Goal: Task Accomplishment & Management: Complete application form

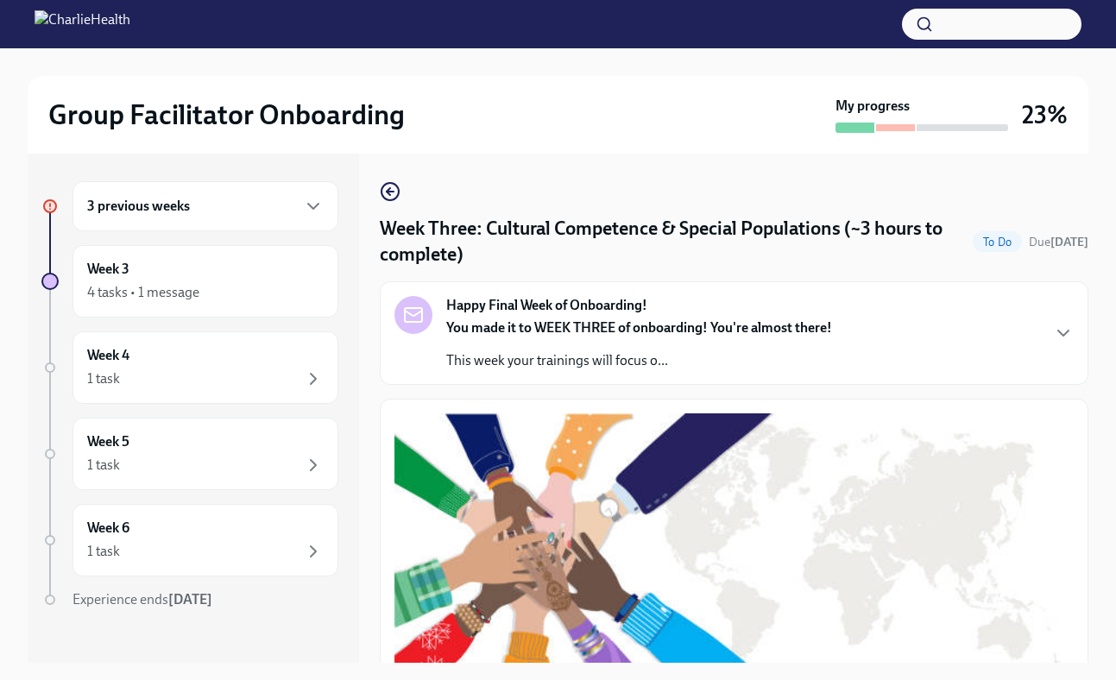
click at [236, 194] on div "3 previous weeks" at bounding box center [206, 206] width 266 height 50
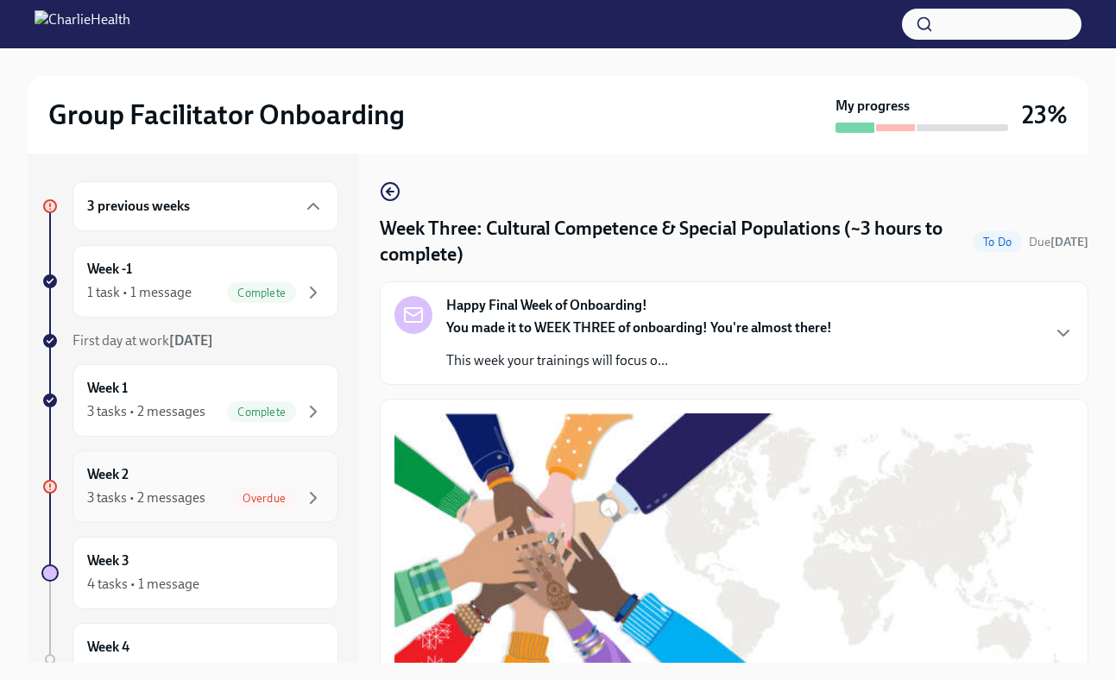
click at [257, 470] on div "Week 2 3 tasks • 2 messages Overdue" at bounding box center [205, 486] width 237 height 43
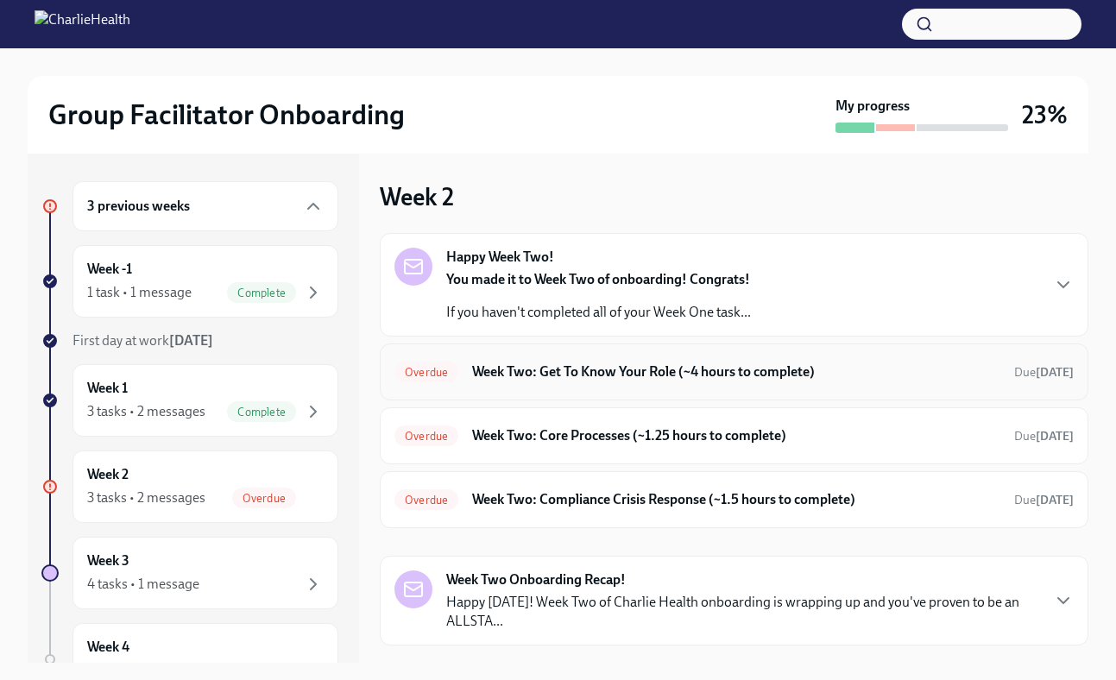
click at [546, 366] on h6 "Week Two: Get To Know Your Role (~4 hours to complete)" at bounding box center [736, 372] width 528 height 19
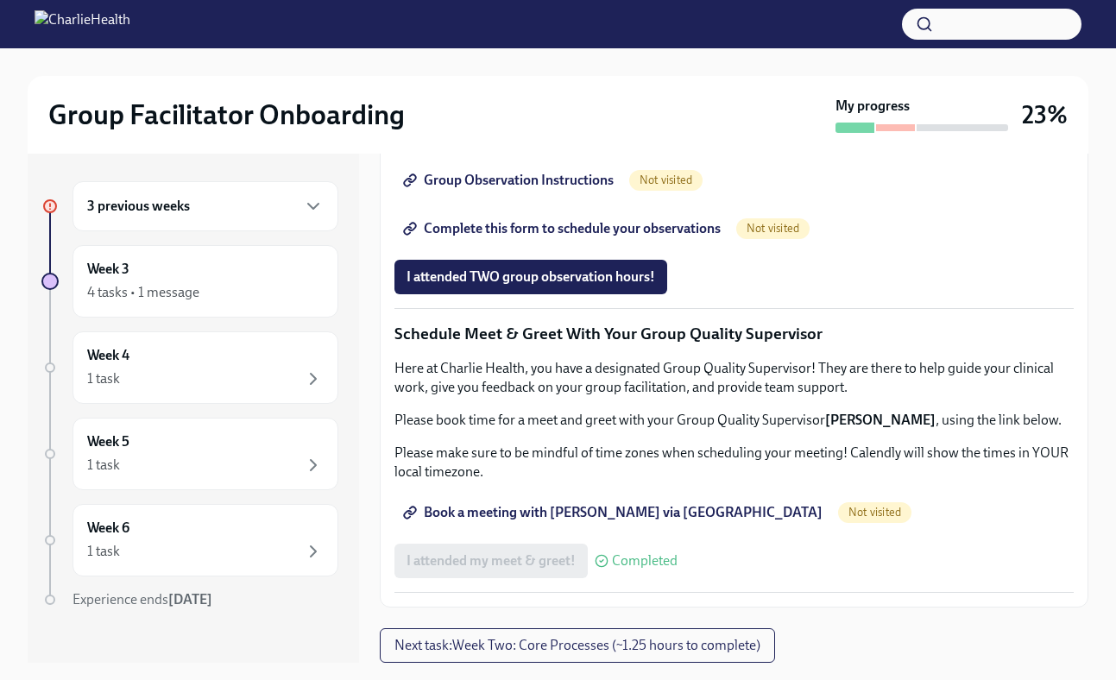
scroll to position [1310, 0]
click at [581, 189] on span "Group Observation Instructions" at bounding box center [510, 180] width 207 height 17
click at [694, 237] on span "Complete this form to schedule your observations" at bounding box center [564, 228] width 314 height 17
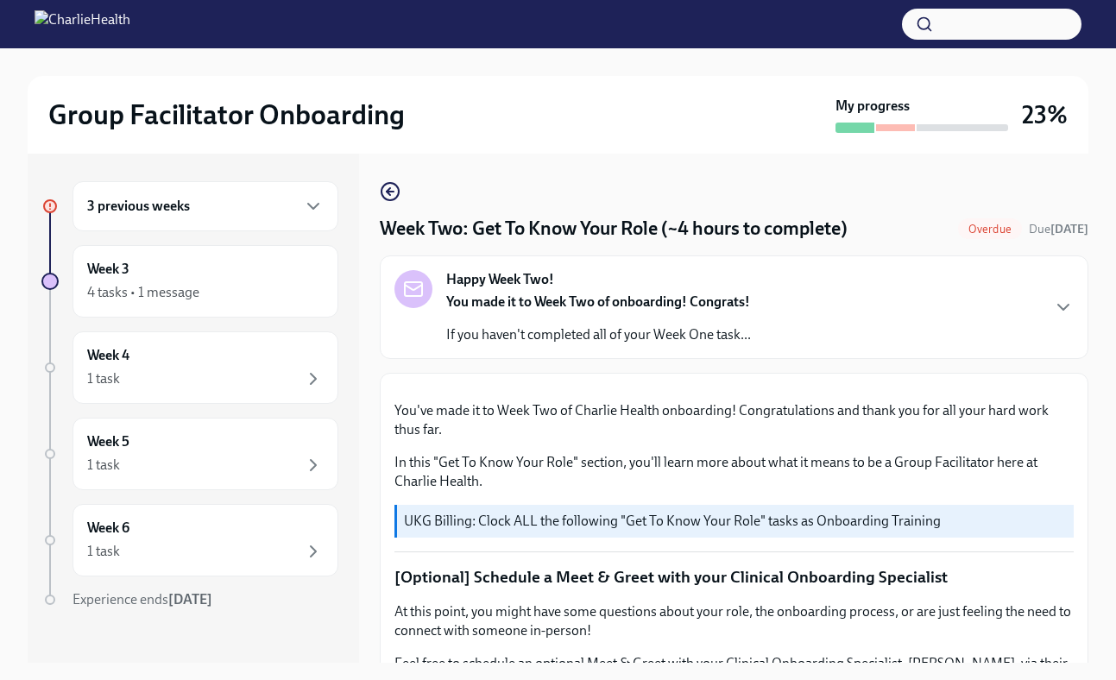
click at [220, 195] on div "3 previous weeks" at bounding box center [206, 206] width 266 height 50
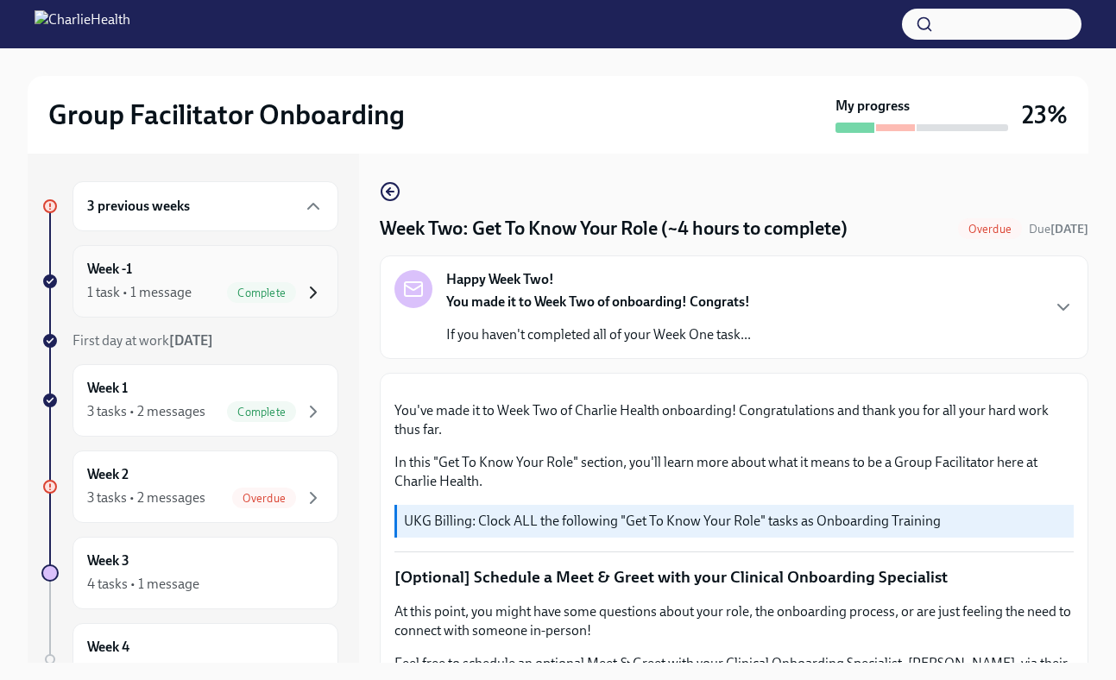
click at [306, 288] on icon "button" at bounding box center [313, 292] width 21 height 21
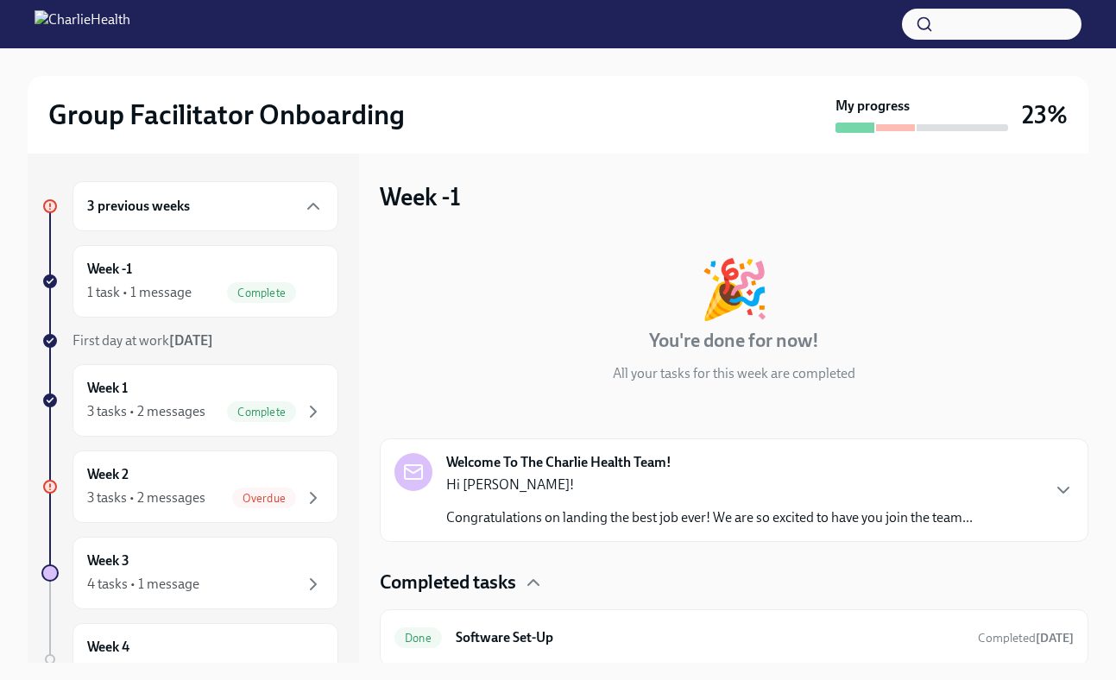
scroll to position [3, 0]
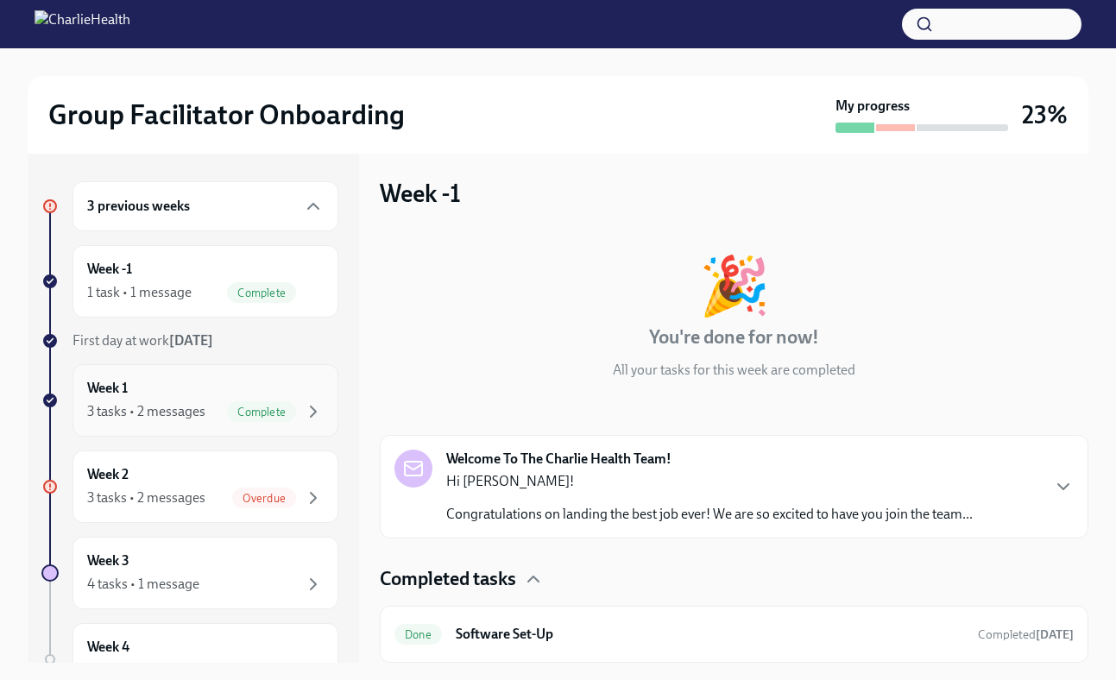
click at [218, 388] on div "Week 1 3 tasks • 2 messages Complete" at bounding box center [205, 400] width 237 height 43
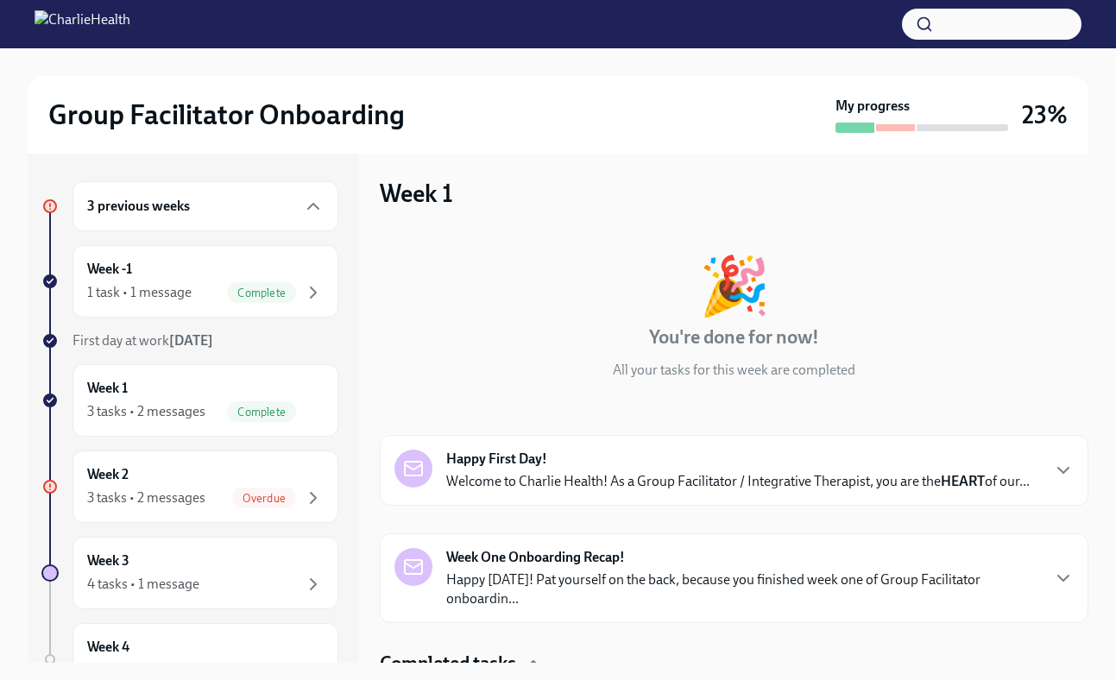
scroll to position [230, 0]
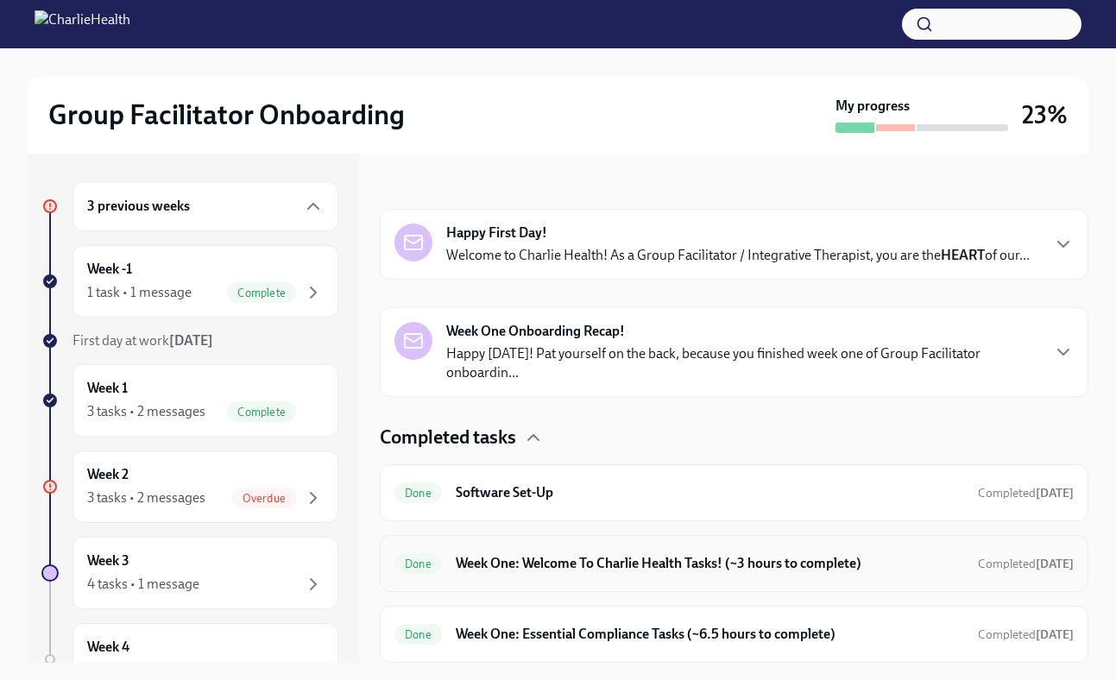
click at [811, 561] on h6 "Week One: Welcome To Charlie Health Tasks! (~3 hours to complete)" at bounding box center [710, 563] width 508 height 19
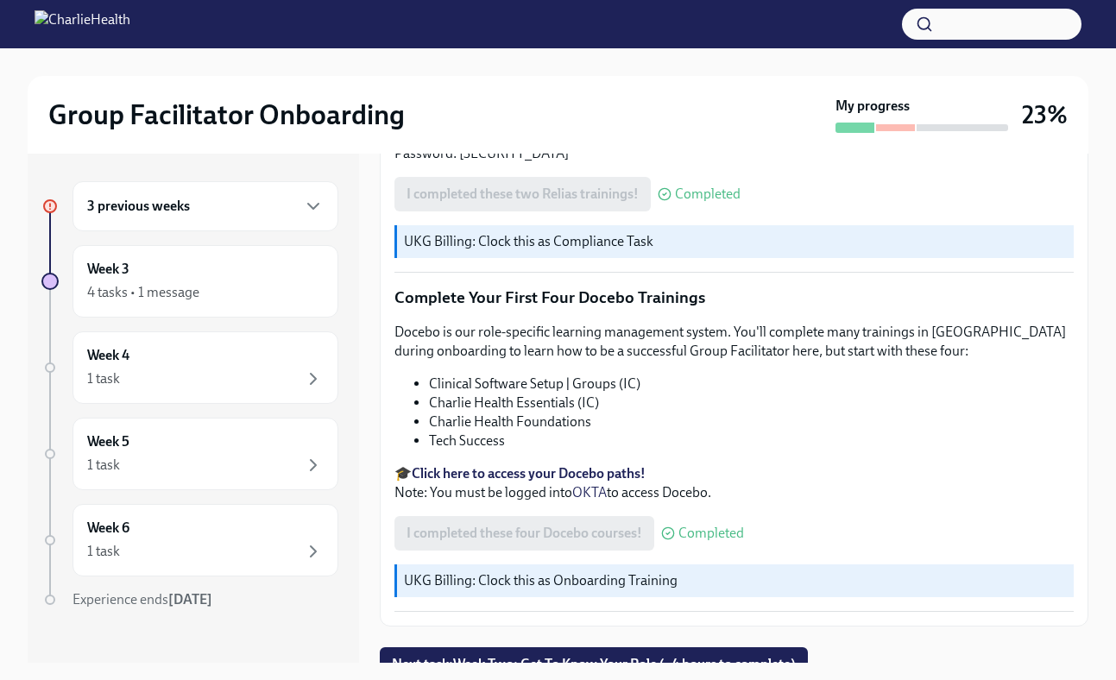
scroll to position [31, 0]
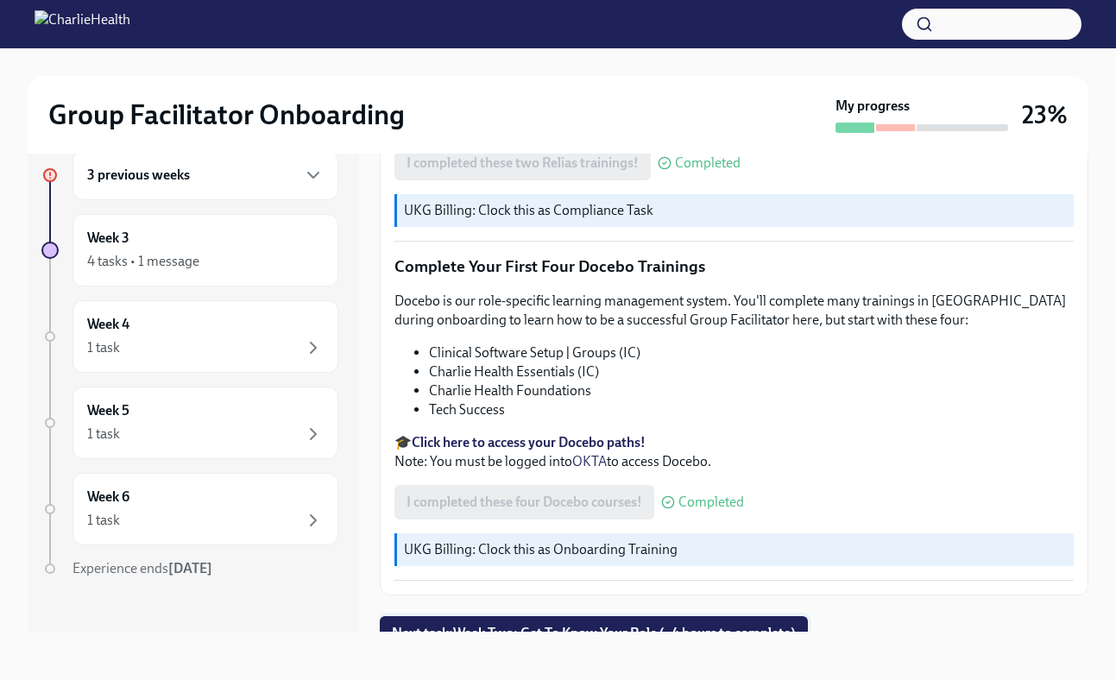
click at [682, 625] on span "Next task : Week Two: Get To Know Your Role (~4 hours to complete)" at bounding box center [594, 633] width 404 height 17
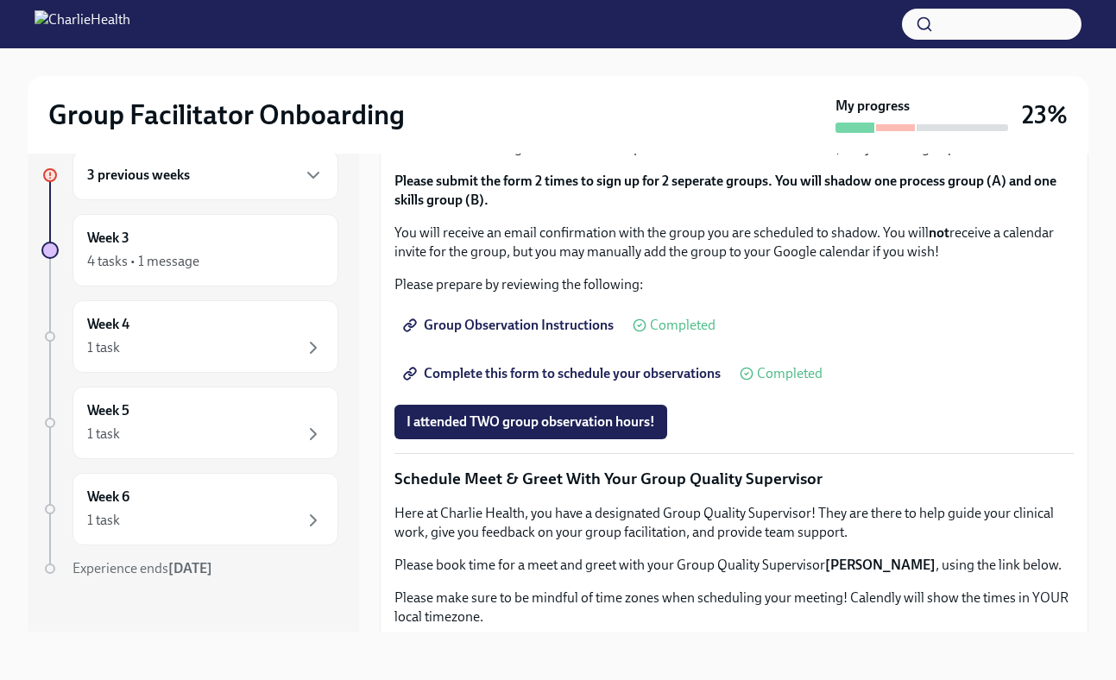
scroll to position [966, 0]
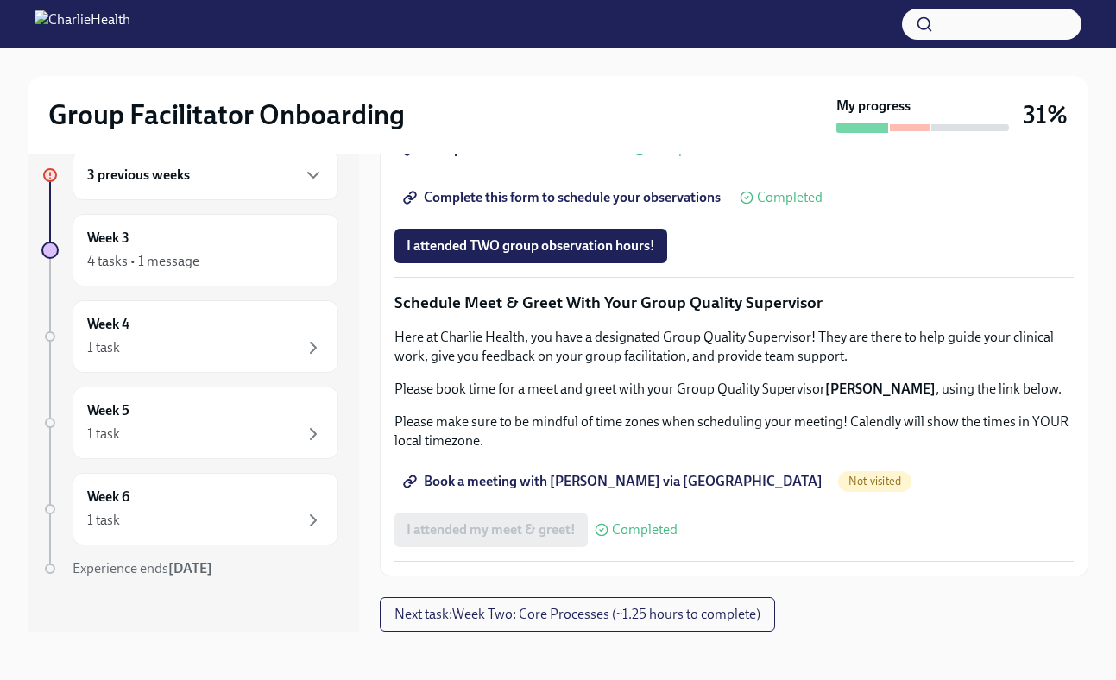
scroll to position [1611, 0]
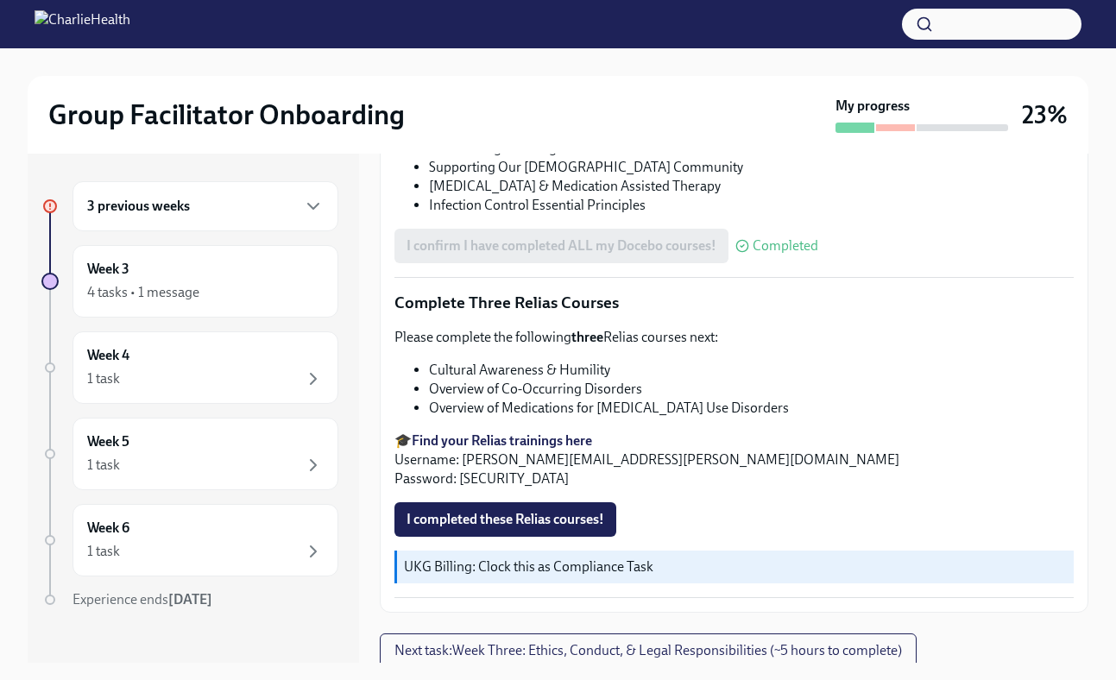
scroll to position [1340, 0]
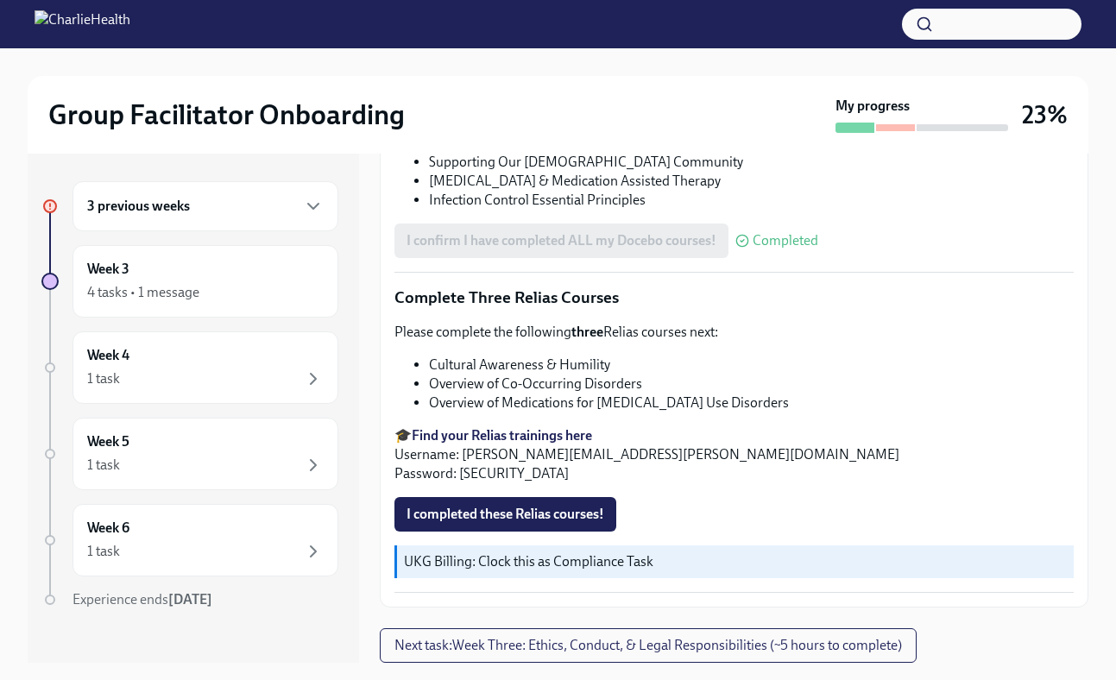
click at [555, 514] on span "I completed these Relias courses!" at bounding box center [506, 514] width 198 height 17
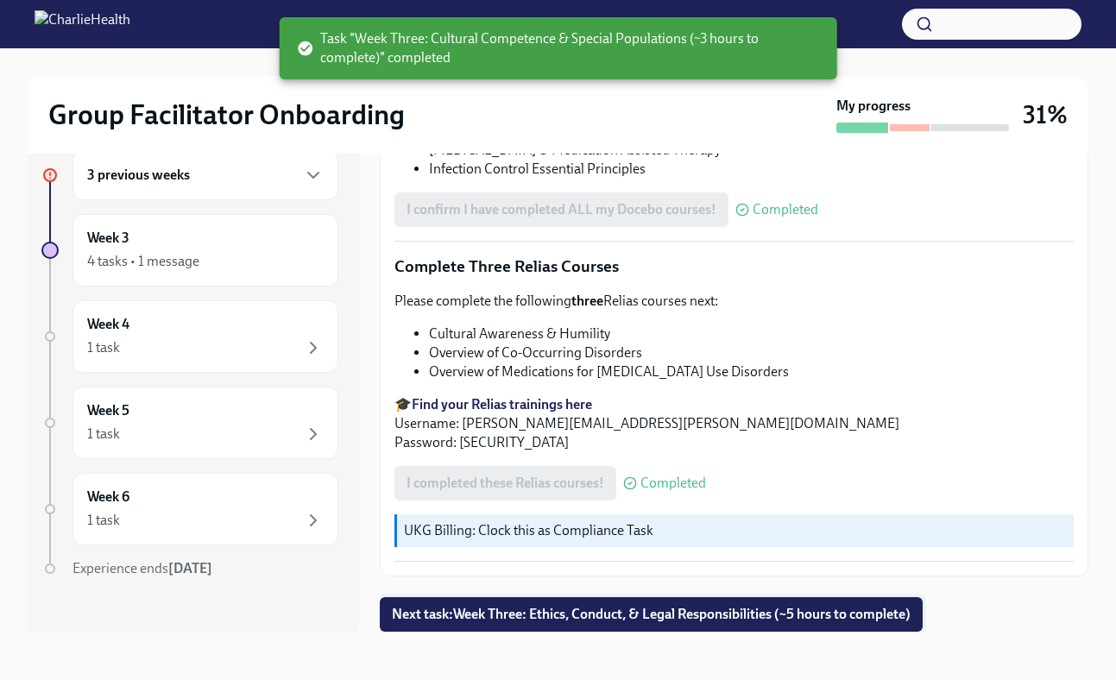
click at [640, 611] on span "Next task : Week Three: Ethics, Conduct, & Legal Responsibilities (~5 hours to …" at bounding box center [651, 614] width 519 height 17
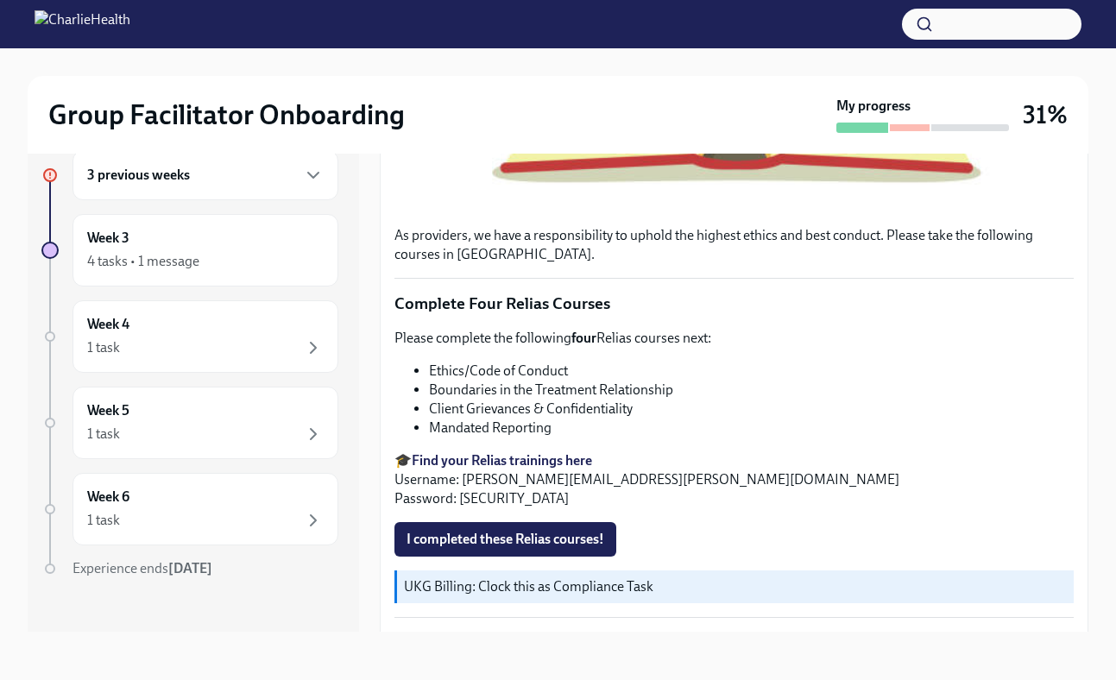
scroll to position [655, 0]
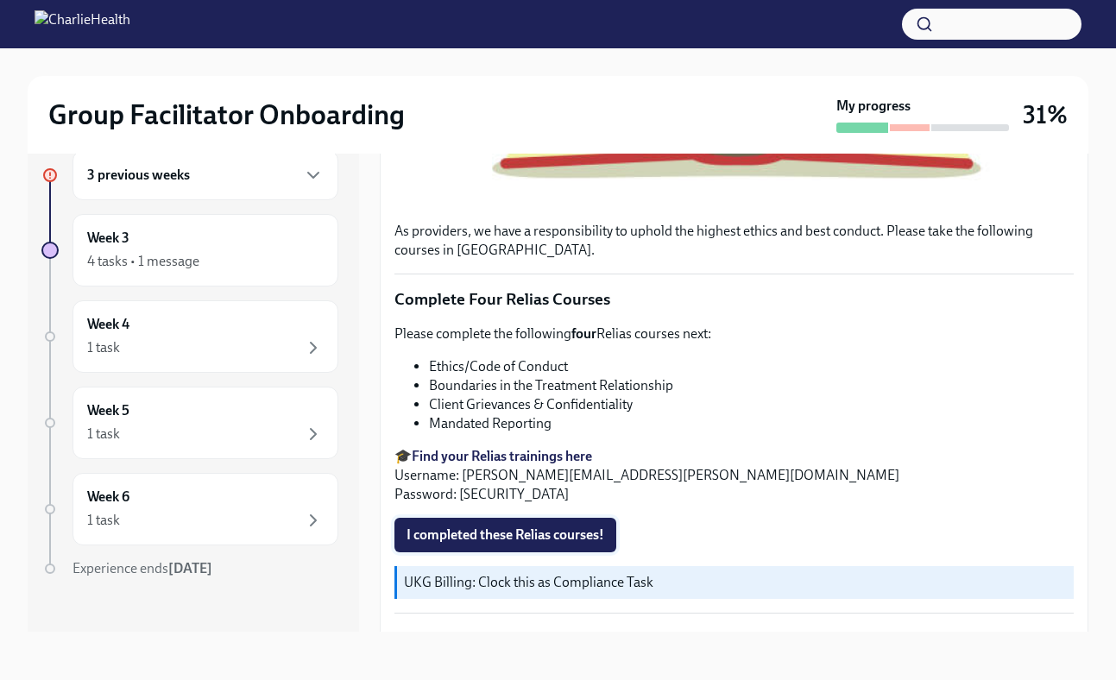
click at [523, 533] on span "I completed these Relias courses!" at bounding box center [506, 535] width 198 height 17
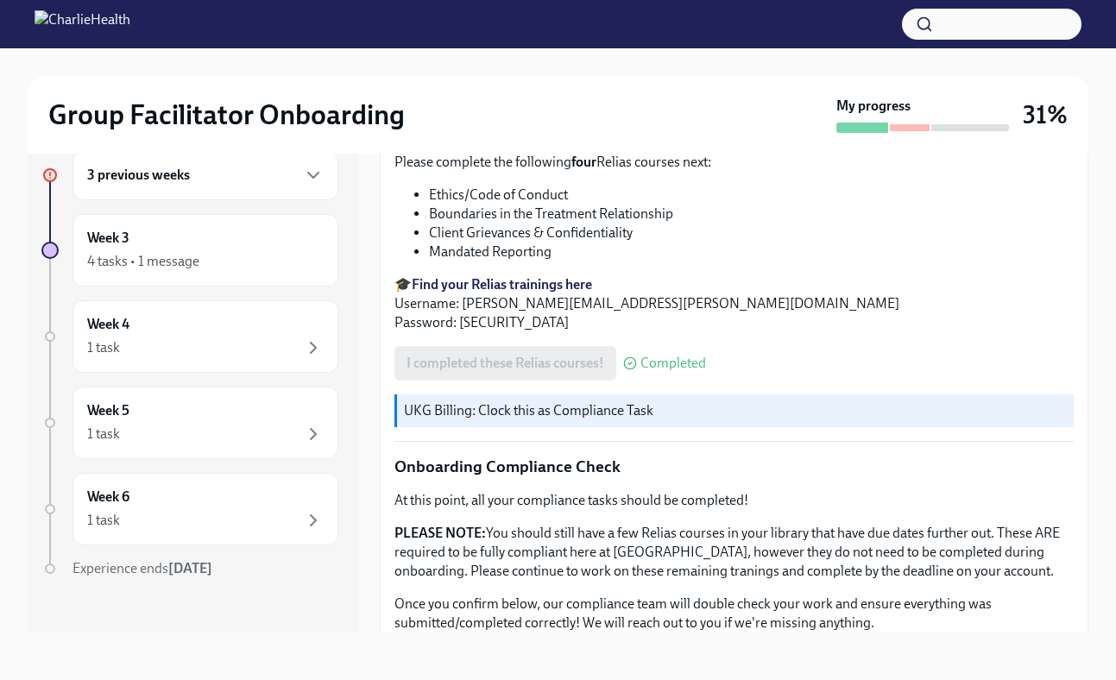
scroll to position [961, 0]
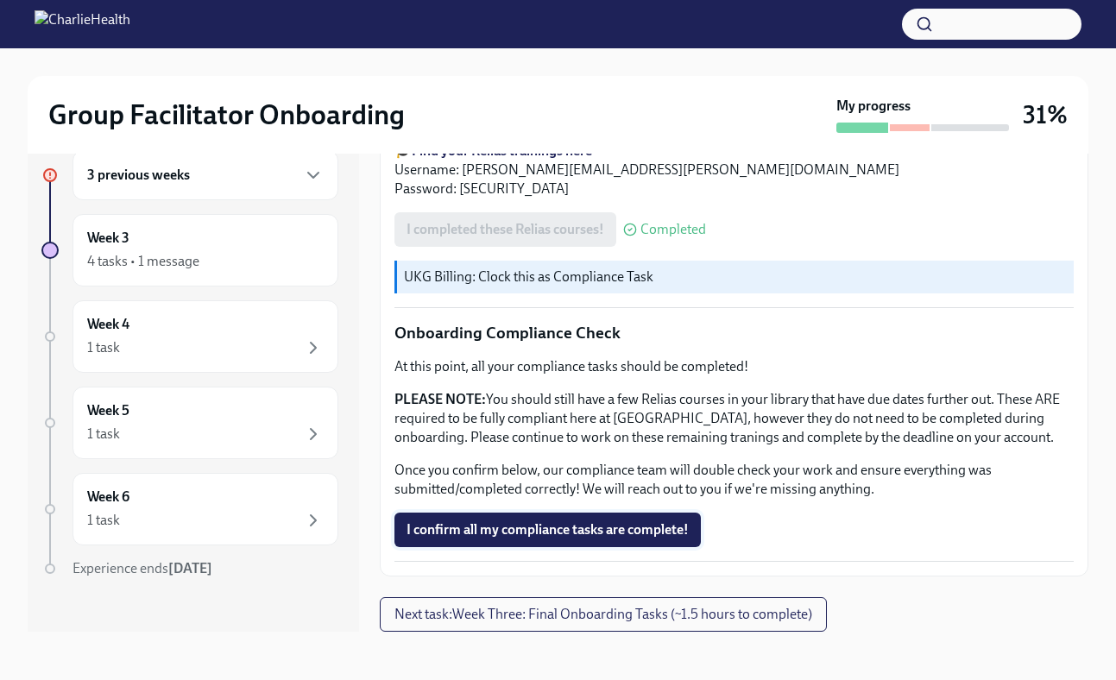
click at [585, 515] on button "I confirm all my compliance tasks are complete!" at bounding box center [548, 530] width 306 height 35
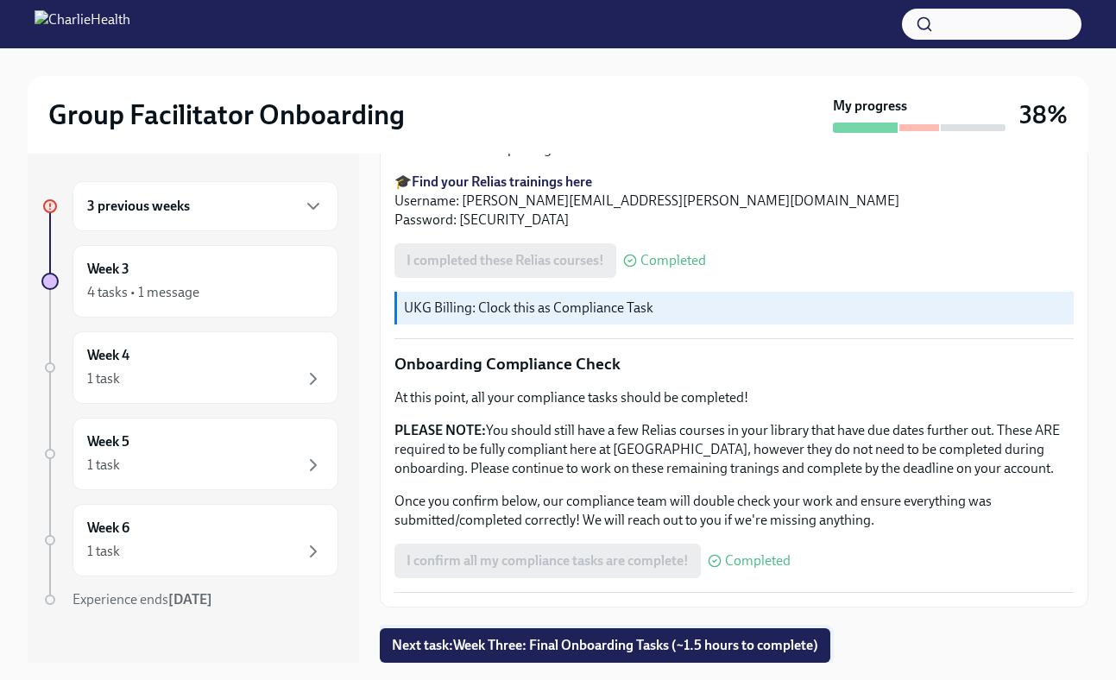
click at [631, 642] on span "Next task : Week Three: Final Onboarding Tasks (~1.5 hours to complete)" at bounding box center [605, 645] width 426 height 17
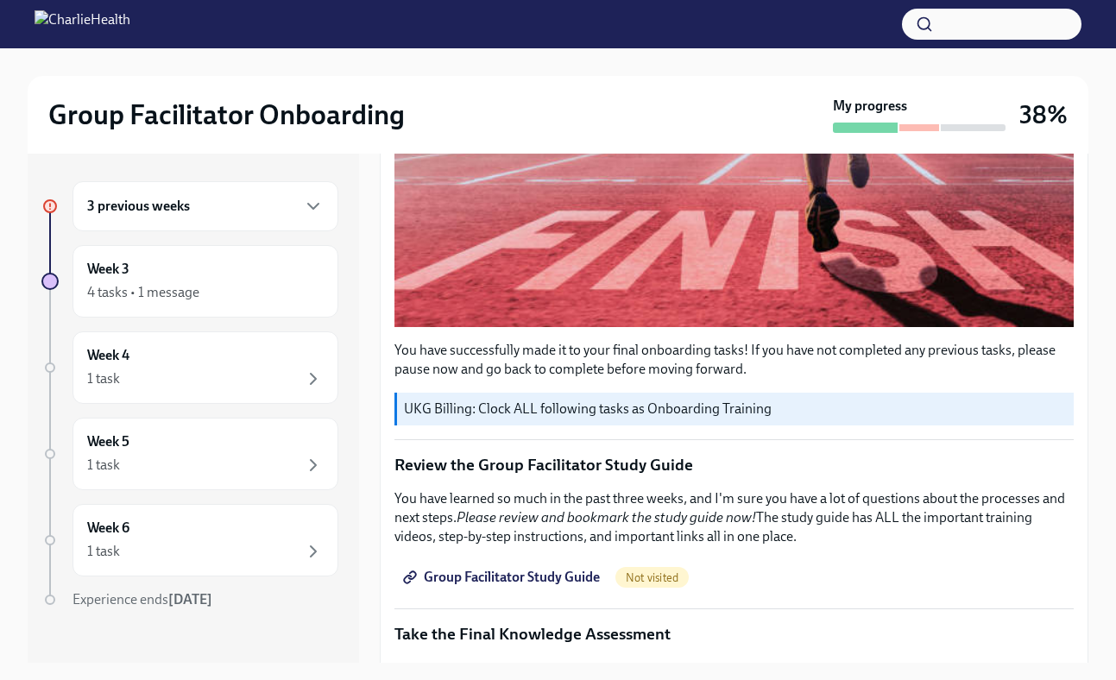
scroll to position [656, 0]
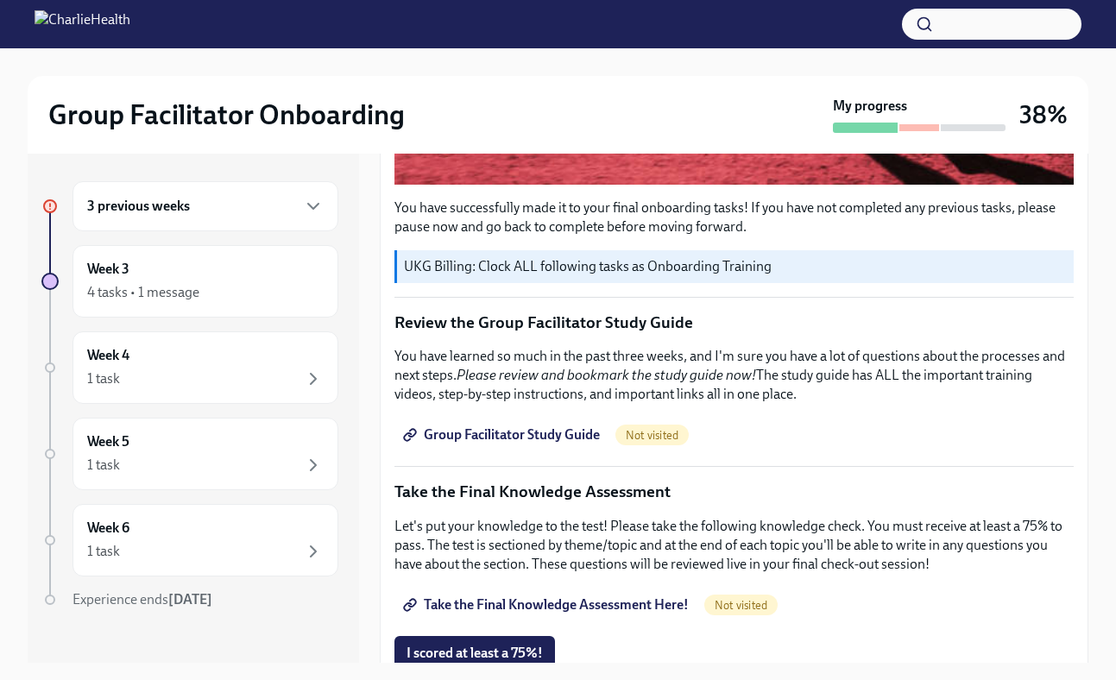
click at [514, 433] on span "Group Facilitator Study Guide" at bounding box center [503, 434] width 193 height 17
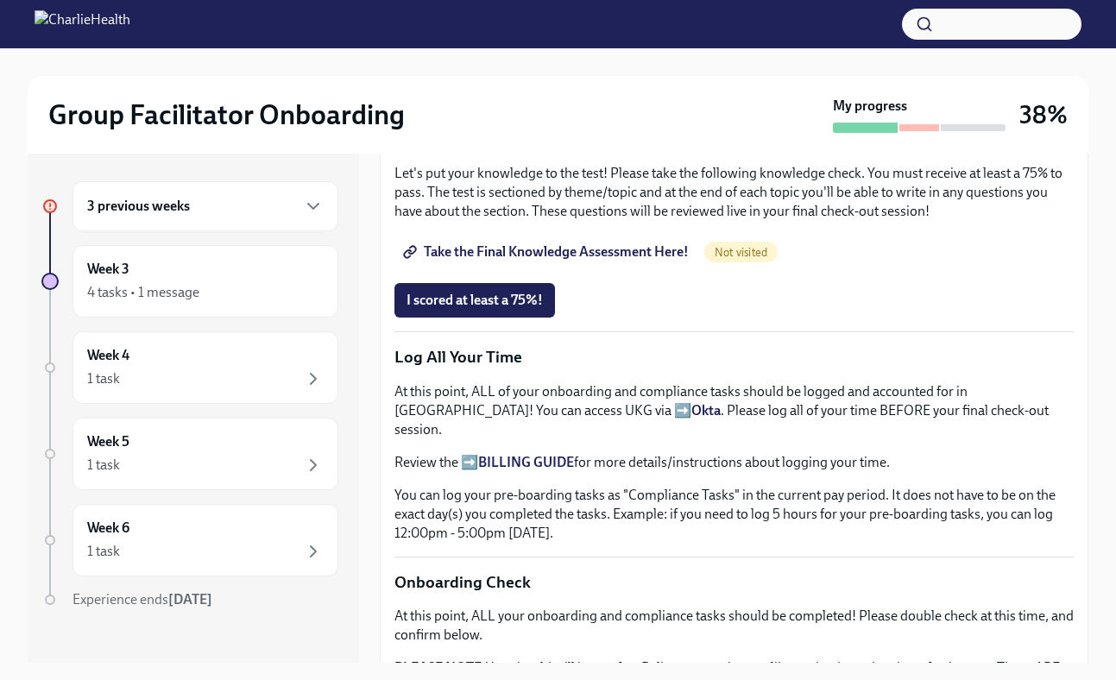
scroll to position [999, 0]
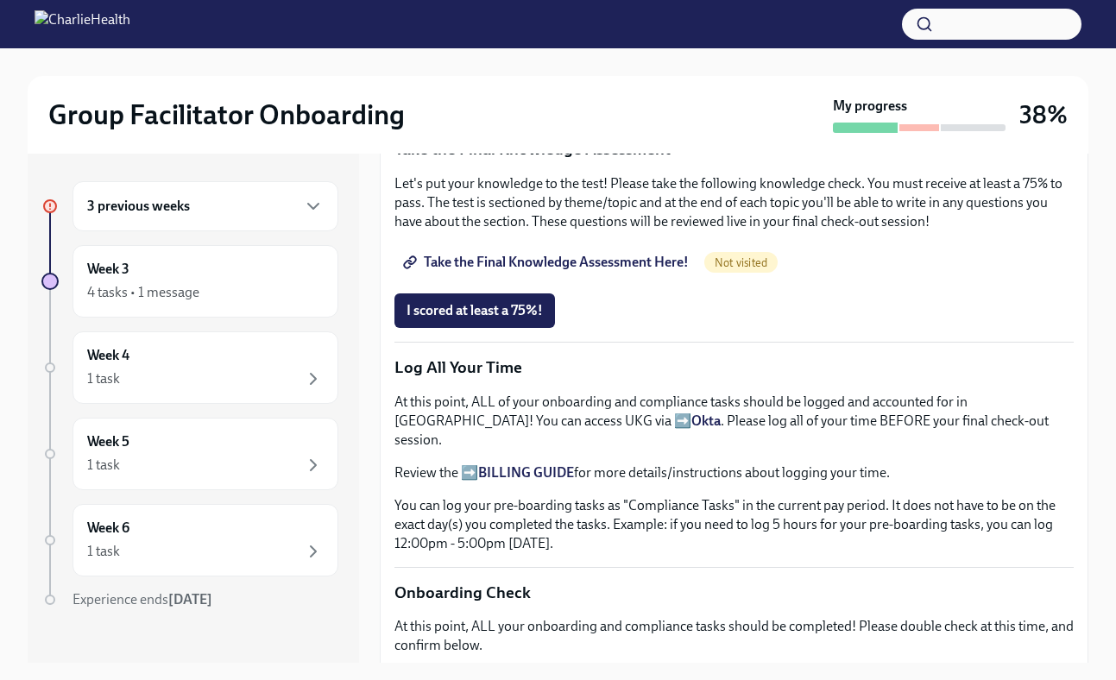
click at [557, 264] on span "Take the Final Knowledge Assessment Here!" at bounding box center [548, 262] width 282 height 17
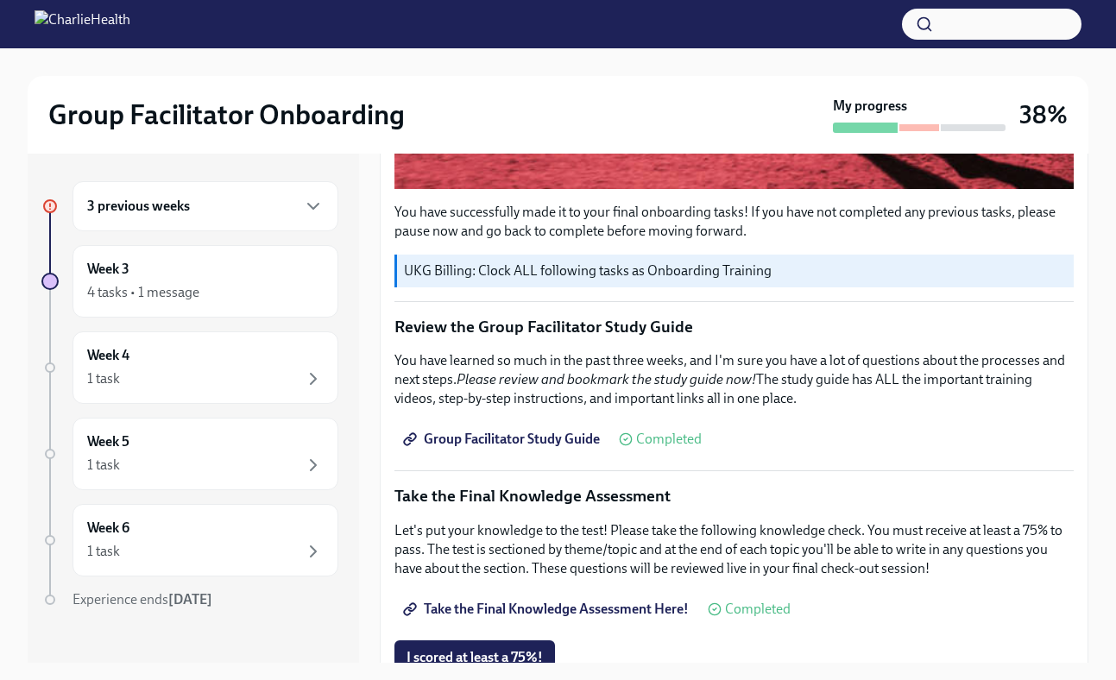
scroll to position [634, 0]
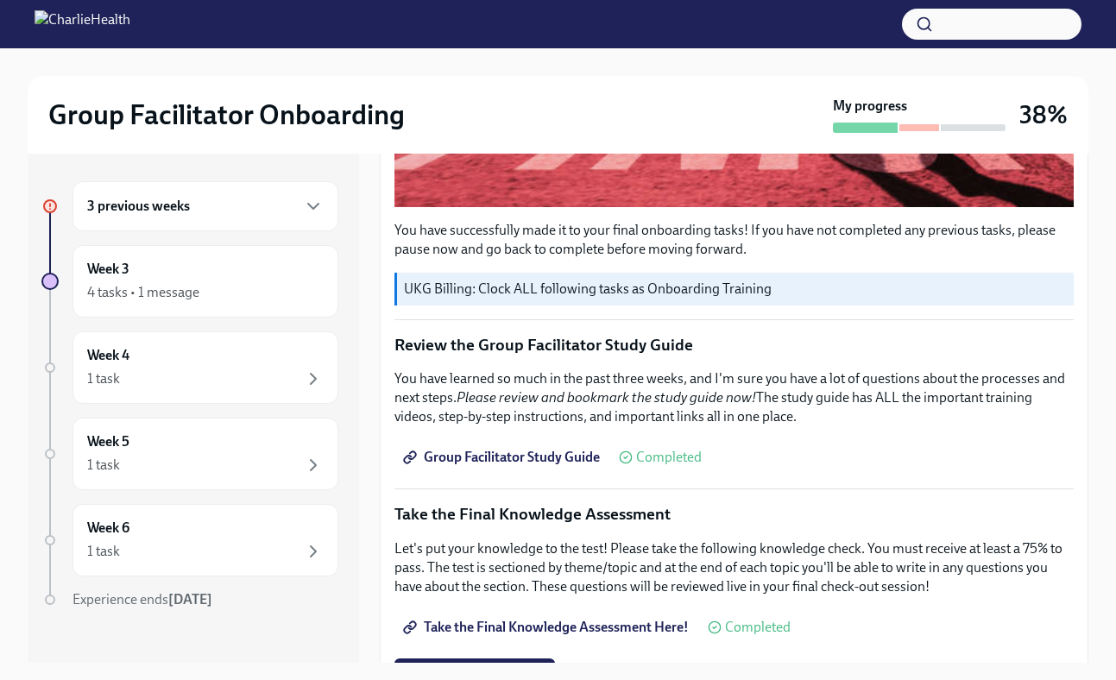
click at [496, 286] on p "UKG Billing: Clock ALL following tasks as Onboarding Training" at bounding box center [735, 289] width 663 height 19
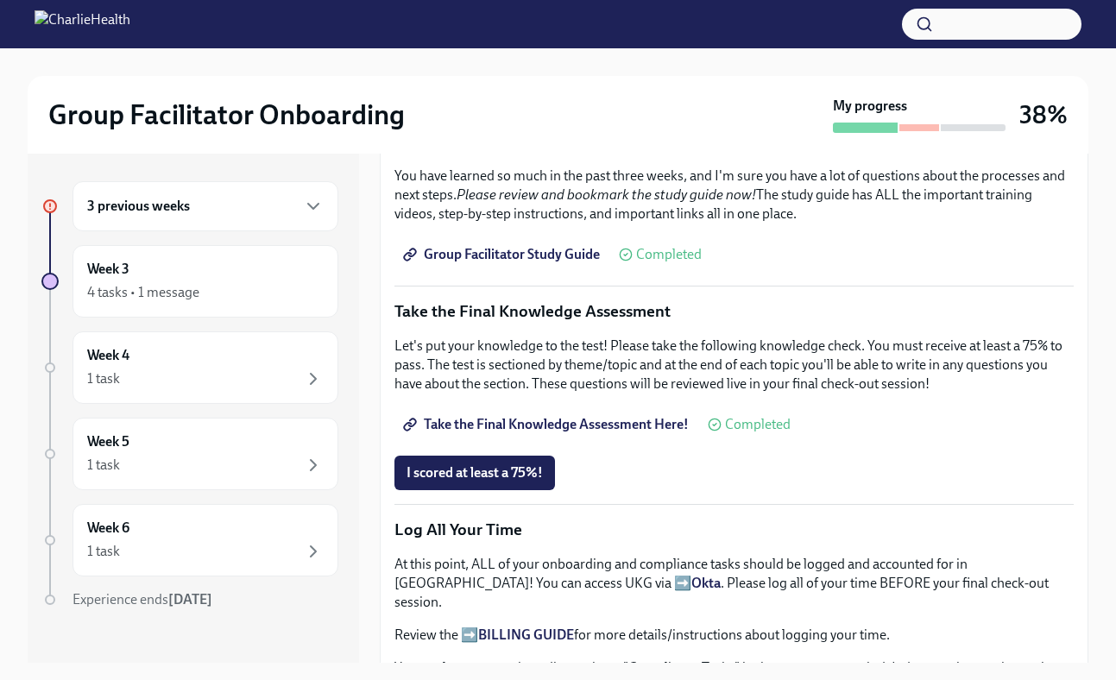
scroll to position [840, 0]
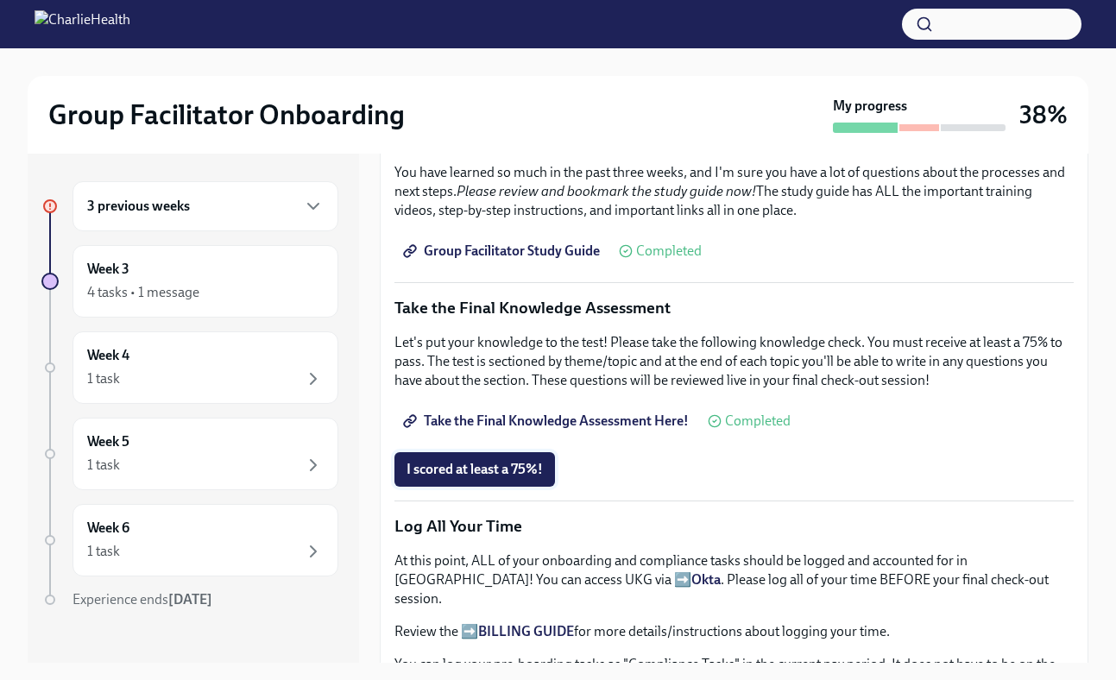
click at [502, 473] on span "I scored at least a 75%!" at bounding box center [475, 469] width 136 height 17
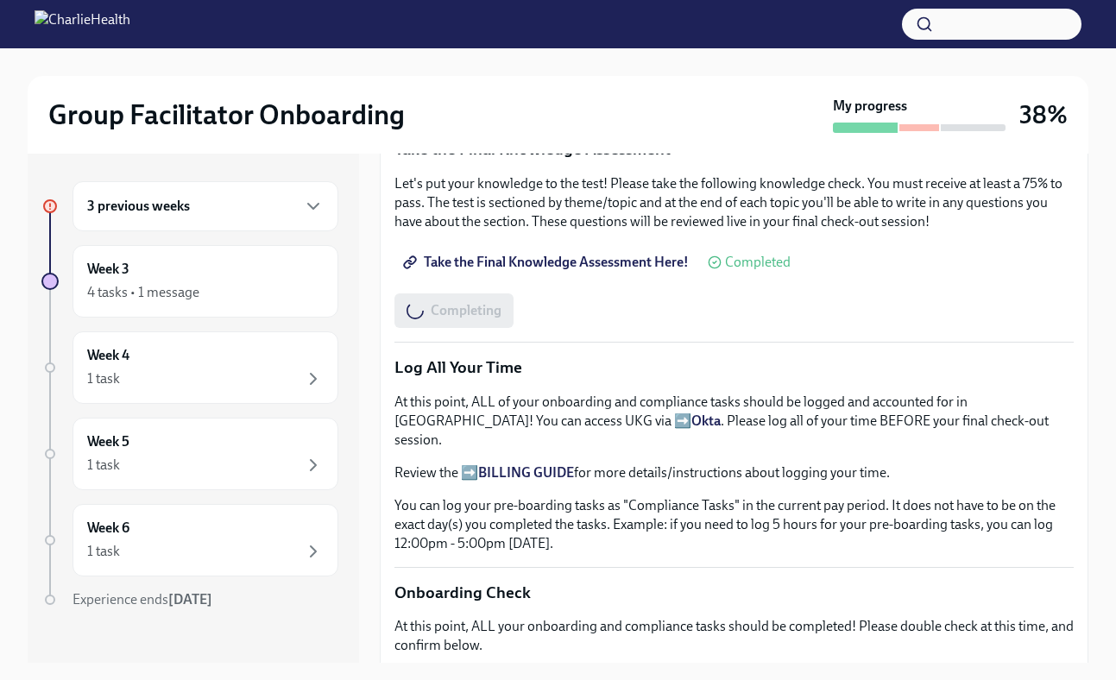
scroll to position [1000, 0]
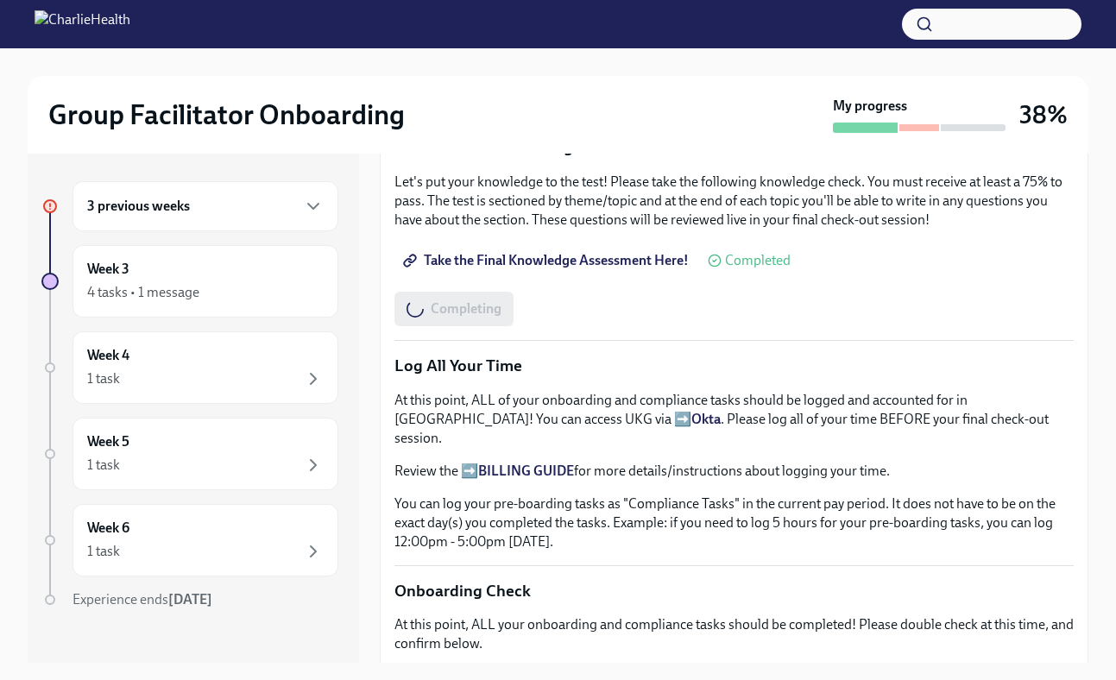
click at [691, 416] on strong "Okta" at bounding box center [705, 419] width 29 height 16
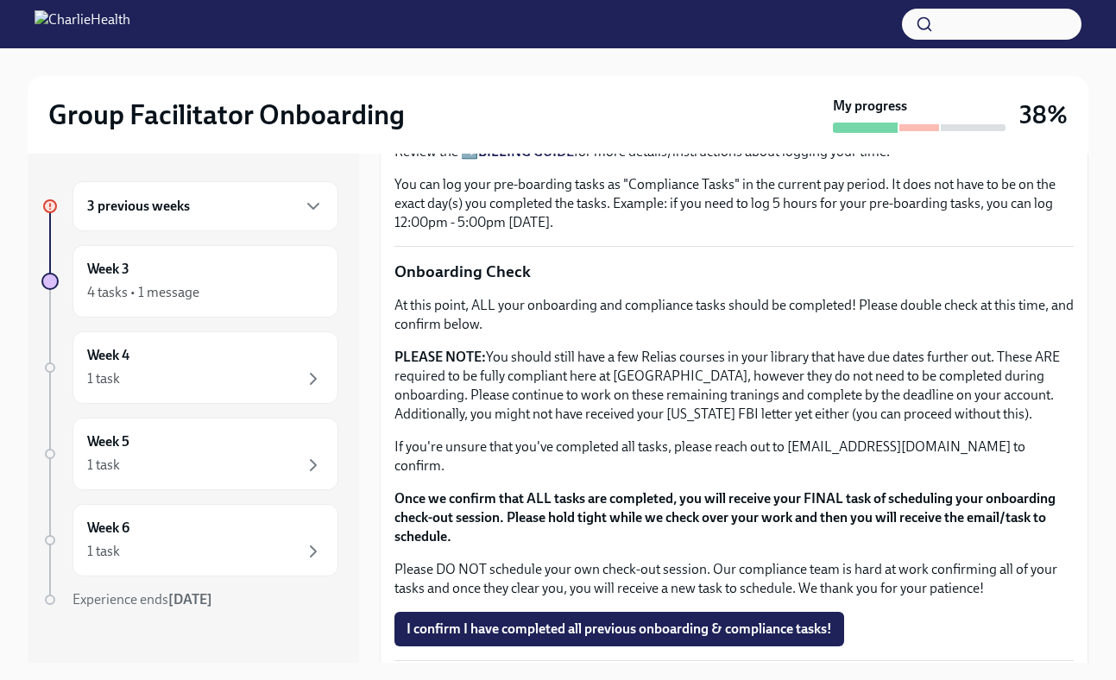
scroll to position [1370, 0]
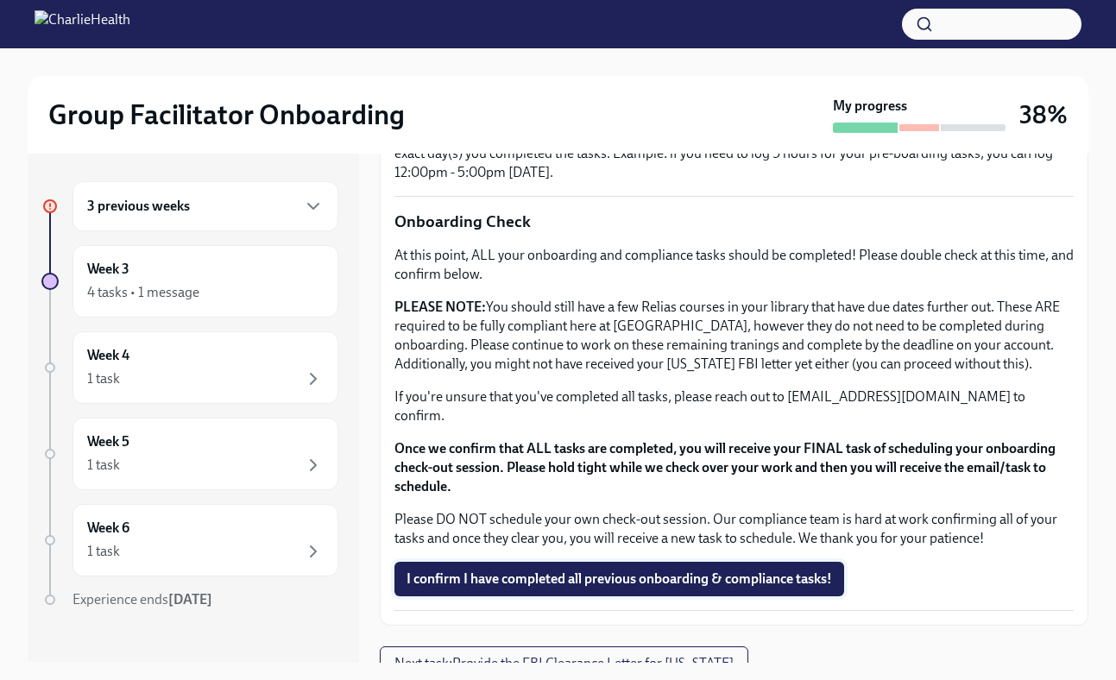
click at [589, 571] on span "I confirm I have completed all previous onboarding & compliance tasks!" at bounding box center [620, 579] width 426 height 17
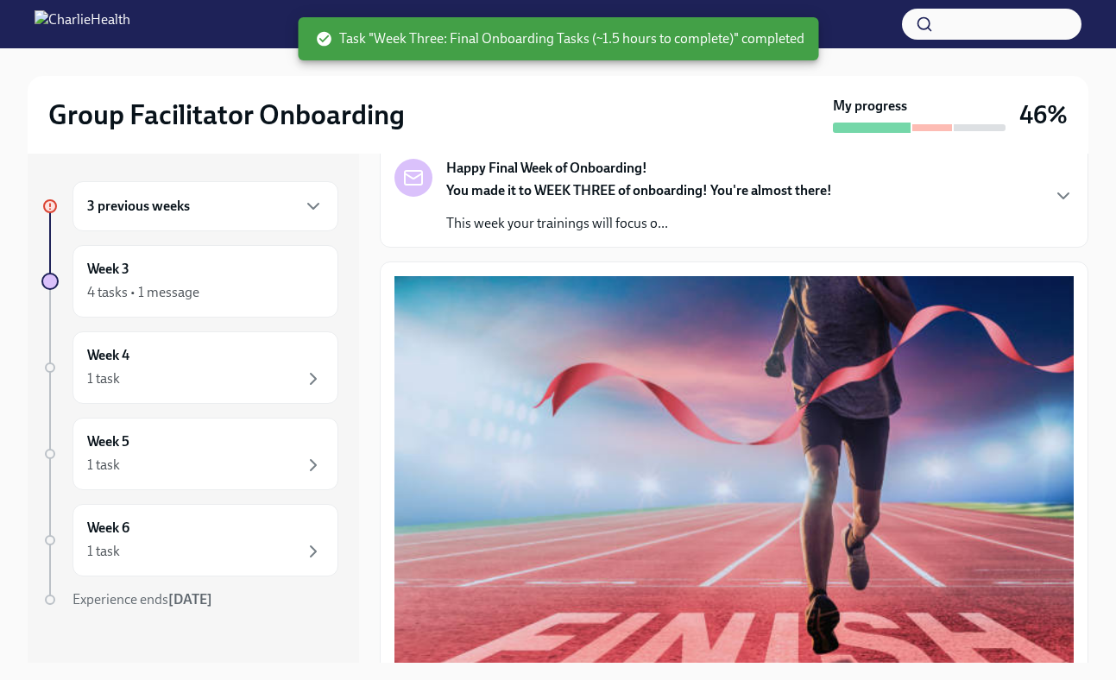
scroll to position [114, 0]
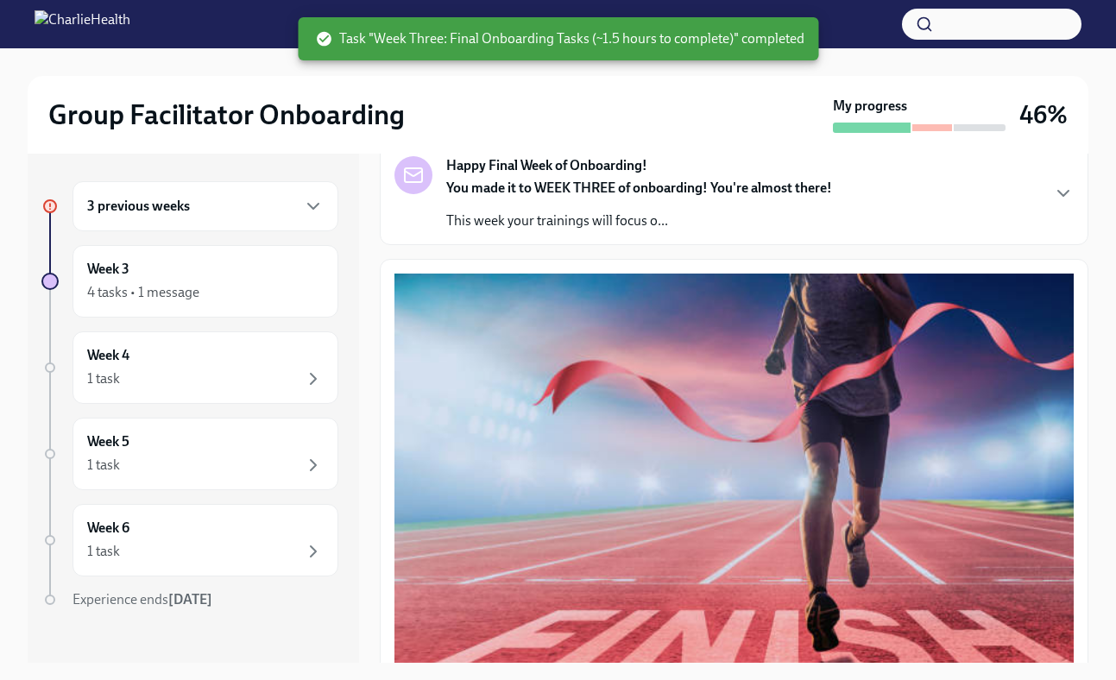
click at [218, 209] on div "3 previous weeks" at bounding box center [205, 206] width 237 height 21
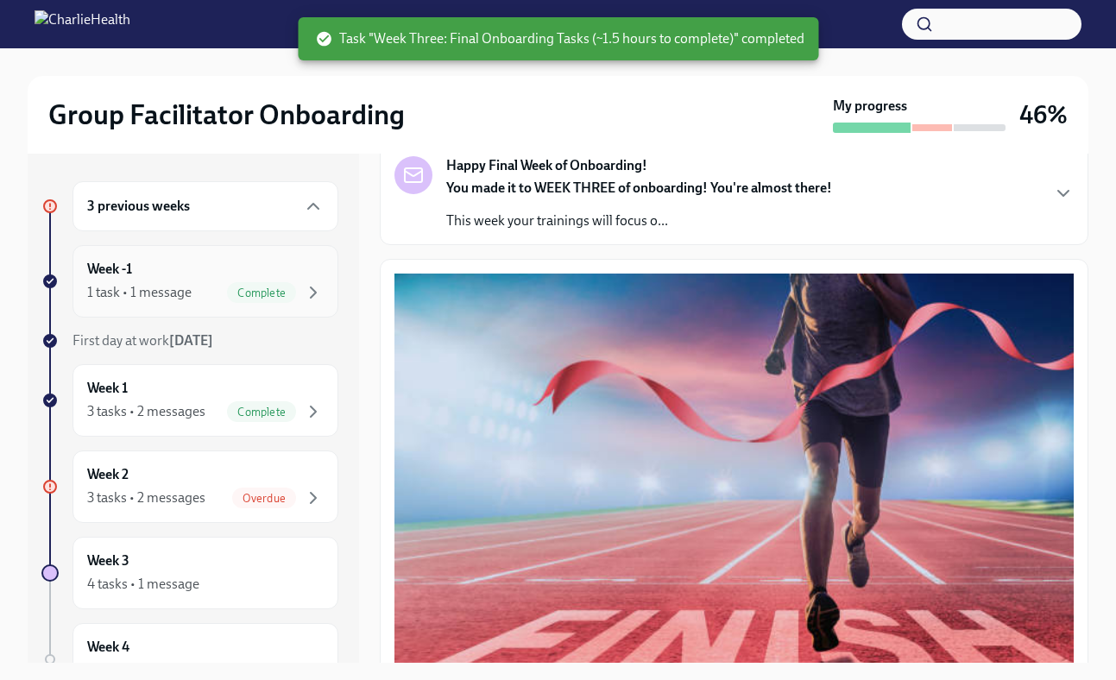
click at [225, 268] on div "Week -1 1 task • 1 message Complete" at bounding box center [205, 281] width 237 height 43
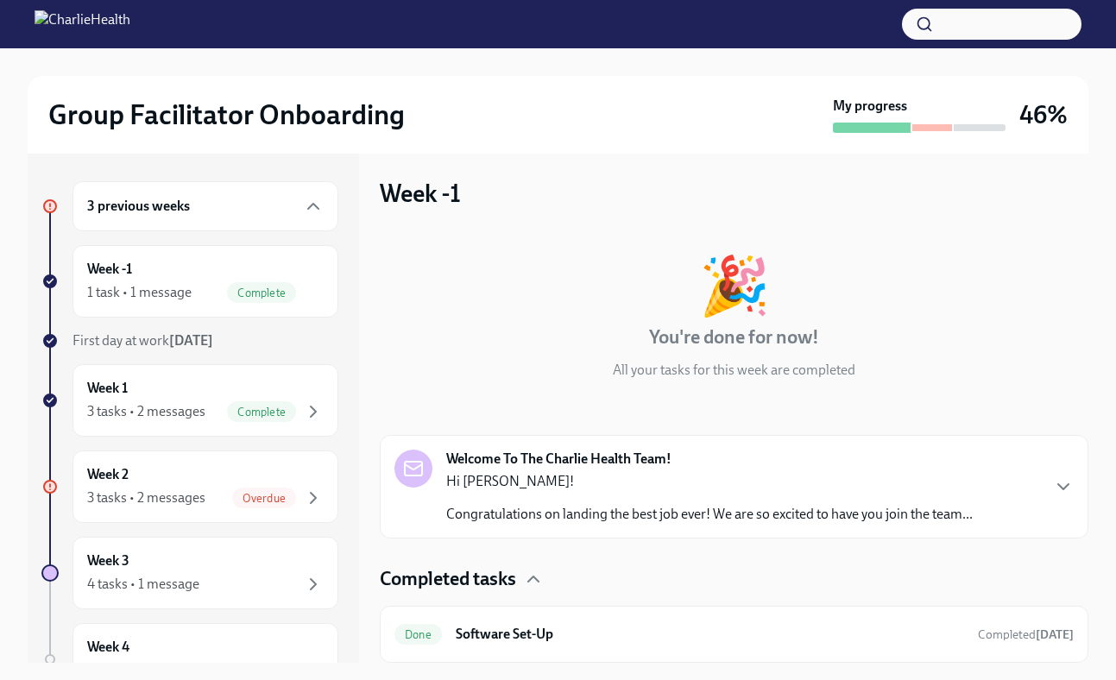
scroll to position [2, 0]
click at [613, 637] on h6 "Software Set-Up" at bounding box center [710, 636] width 508 height 19
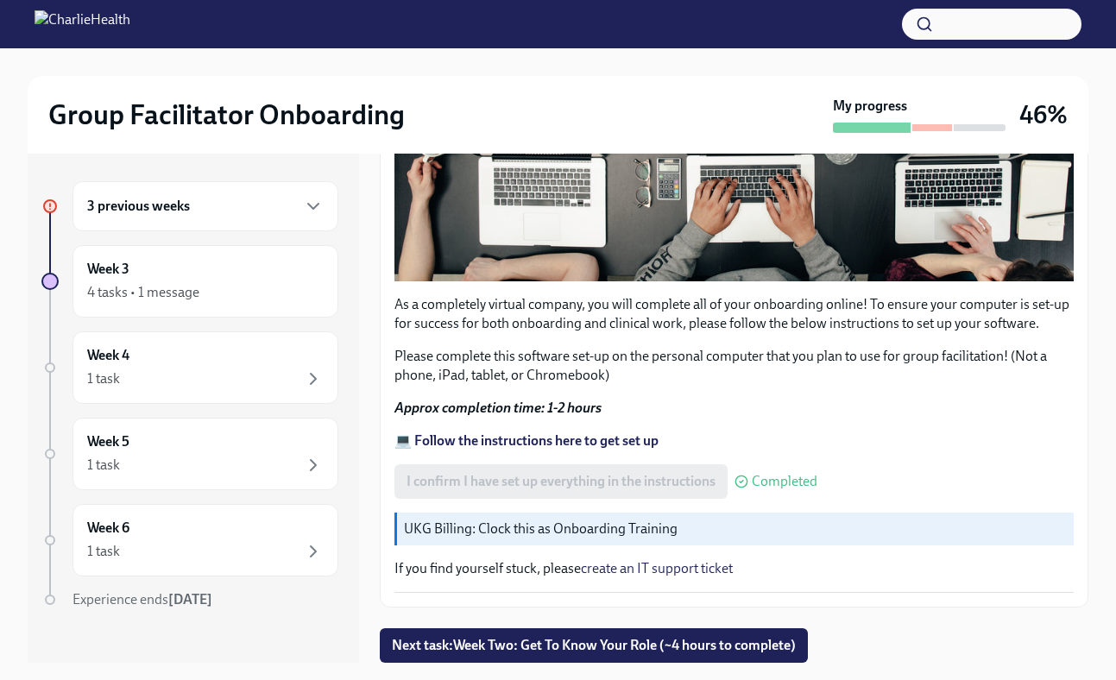
scroll to position [31, 0]
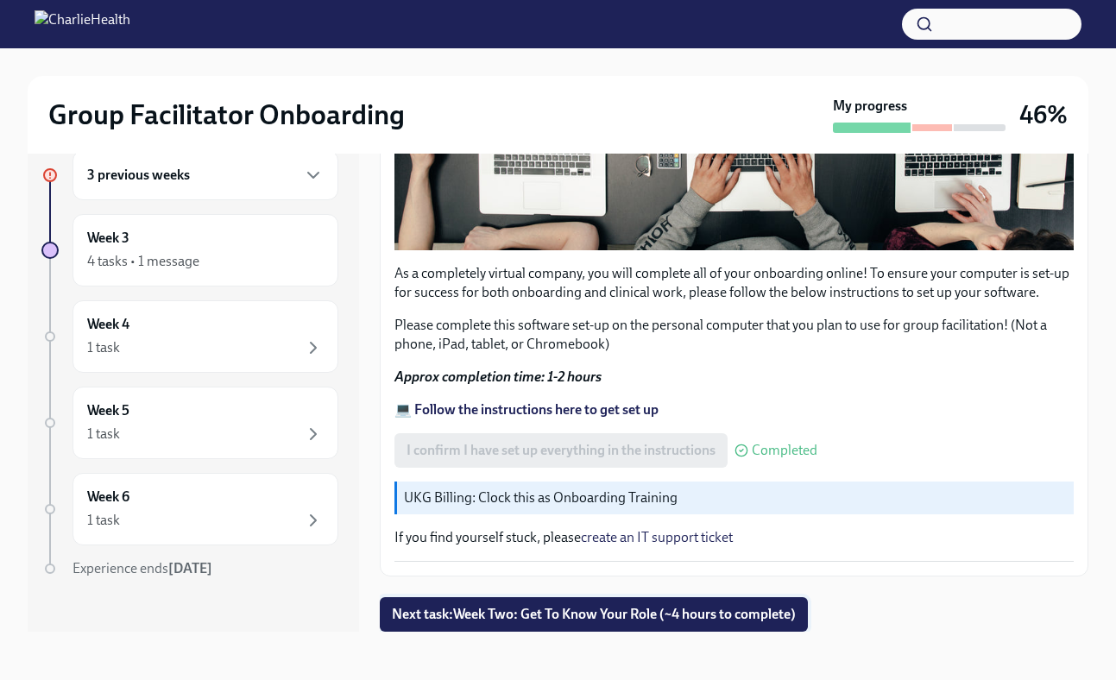
click at [722, 599] on button "Next task : Week Two: Get To Know Your Role (~4 hours to complete)" at bounding box center [594, 614] width 428 height 35
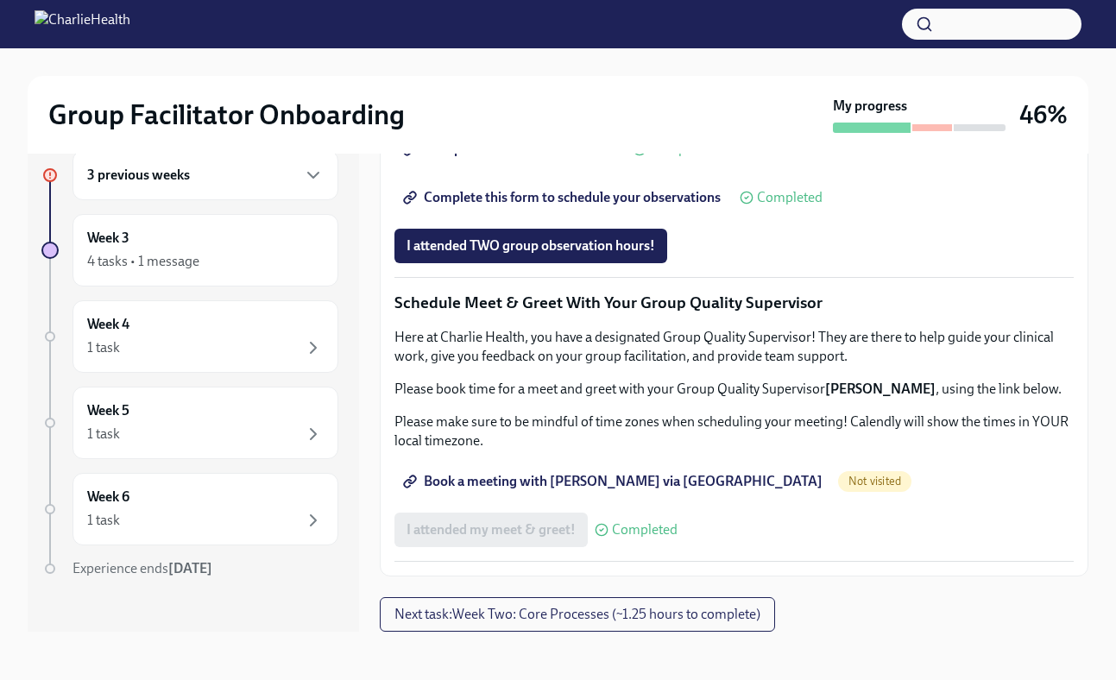
scroll to position [1611, 0]
click at [694, 599] on button "Next task : Week Two: Core Processes (~1.25 hours to complete)" at bounding box center [577, 614] width 395 height 35
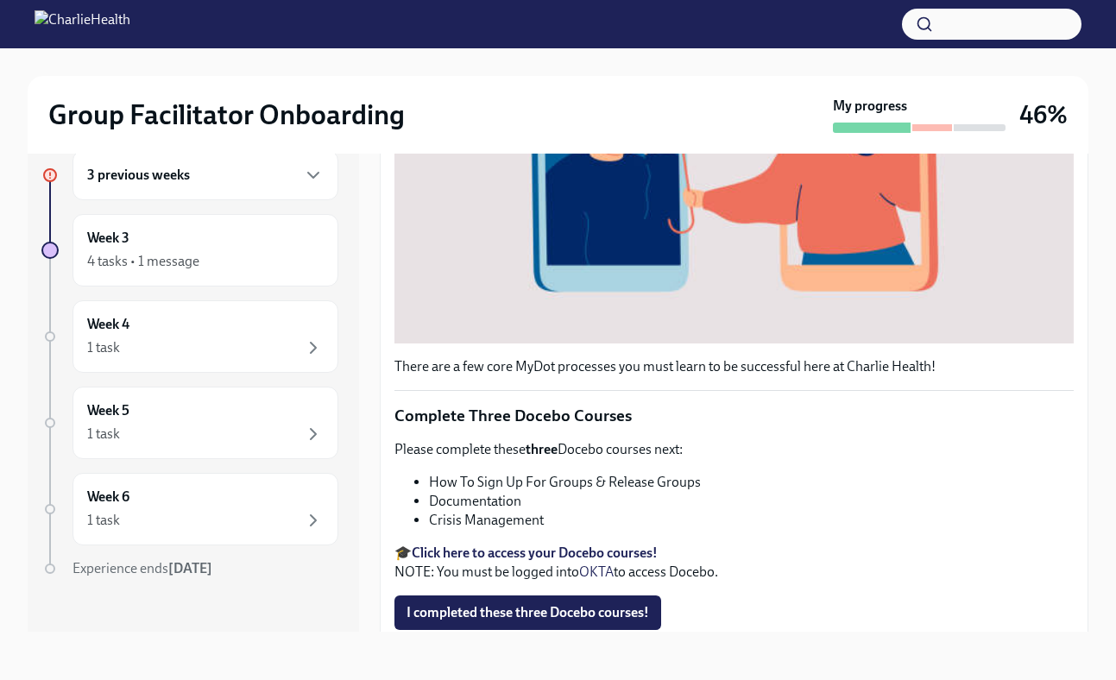
scroll to position [597, 0]
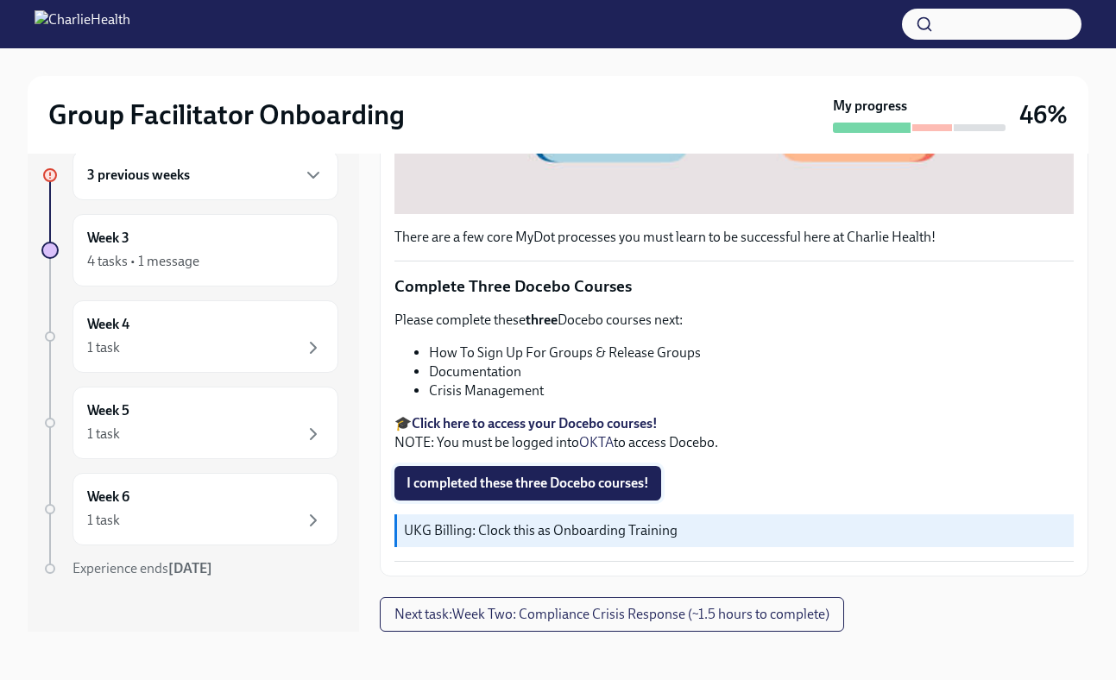
click at [552, 480] on span "I completed these three Docebo courses!" at bounding box center [528, 483] width 243 height 17
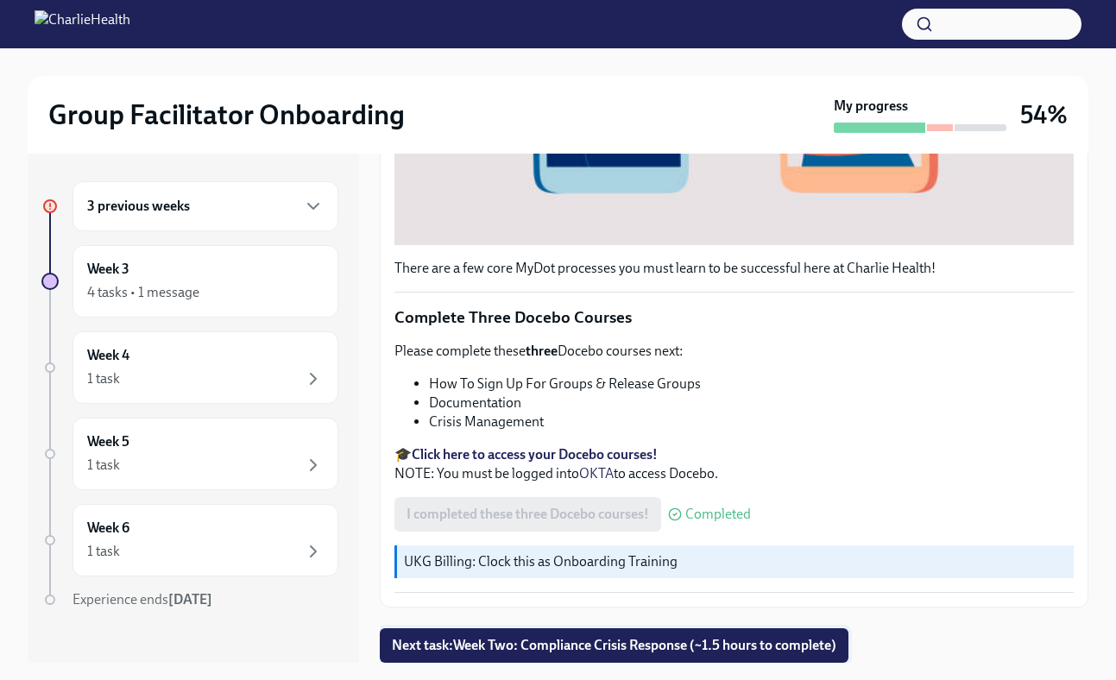
click at [694, 637] on span "Next task : Week Two: Compliance Crisis Response (~1.5 hours to complete)" at bounding box center [614, 645] width 445 height 17
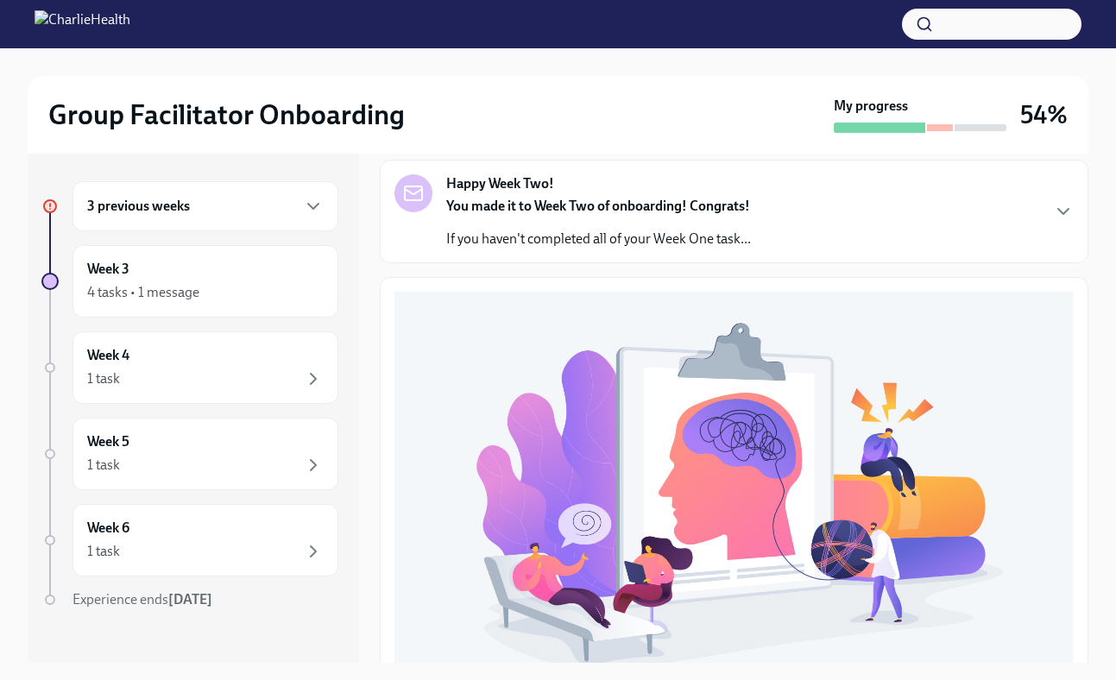
scroll to position [589, 0]
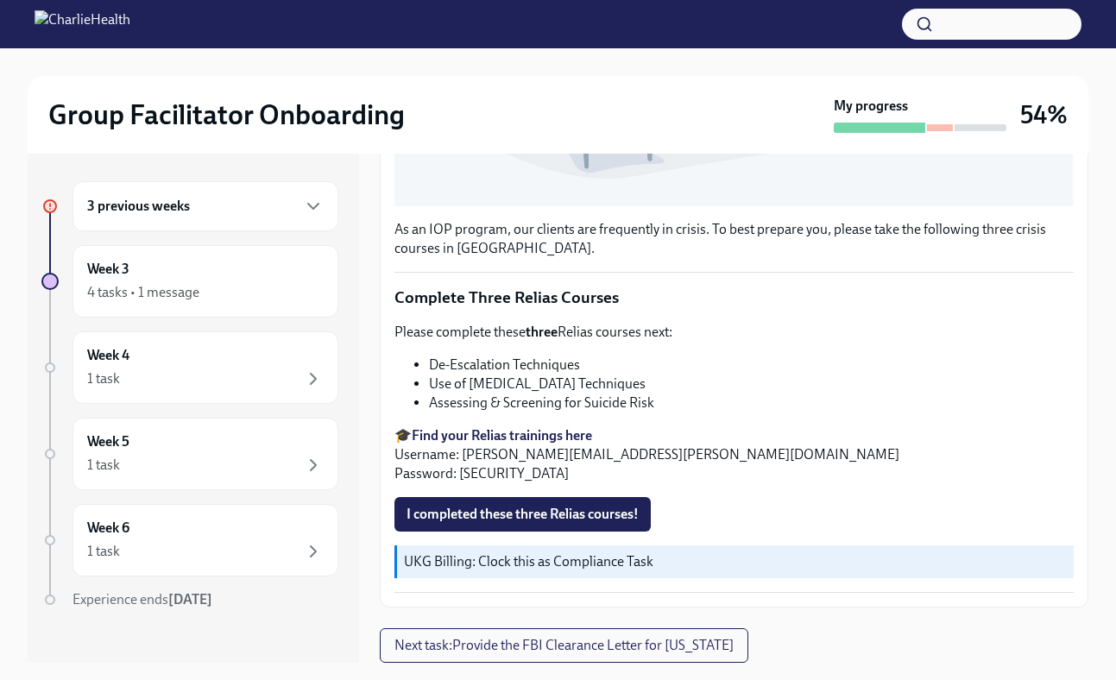
click at [576, 514] on span "I completed these three Relias courses!" at bounding box center [523, 514] width 232 height 17
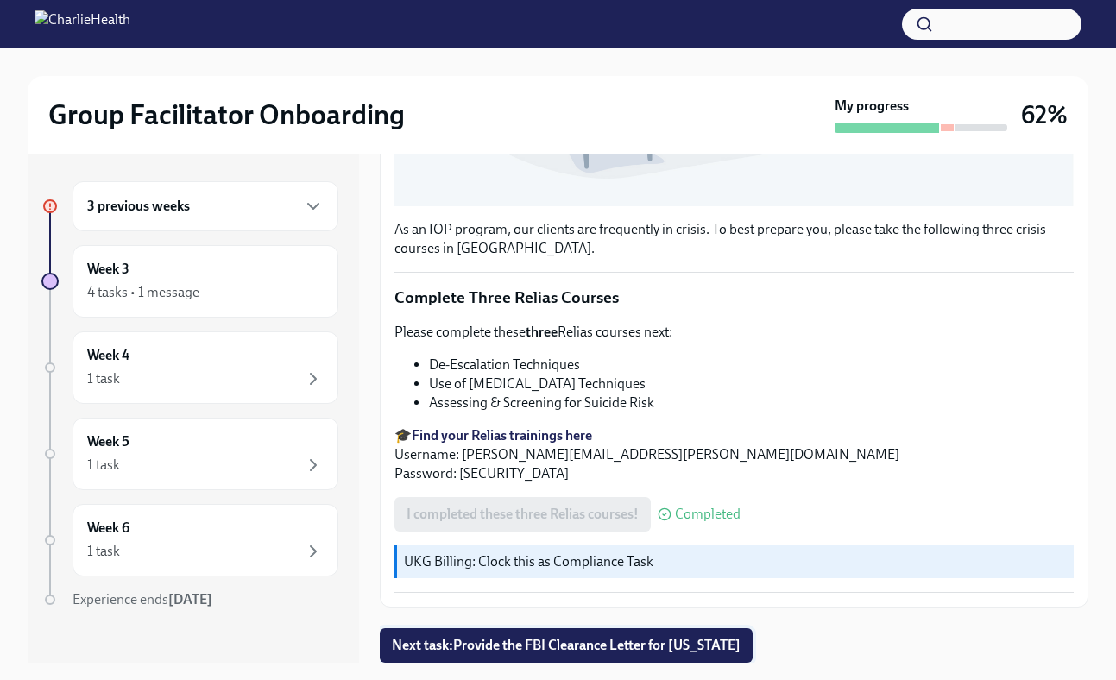
click at [662, 650] on span "Next task : Provide the FBI Clearance Letter for [US_STATE]" at bounding box center [566, 645] width 349 height 17
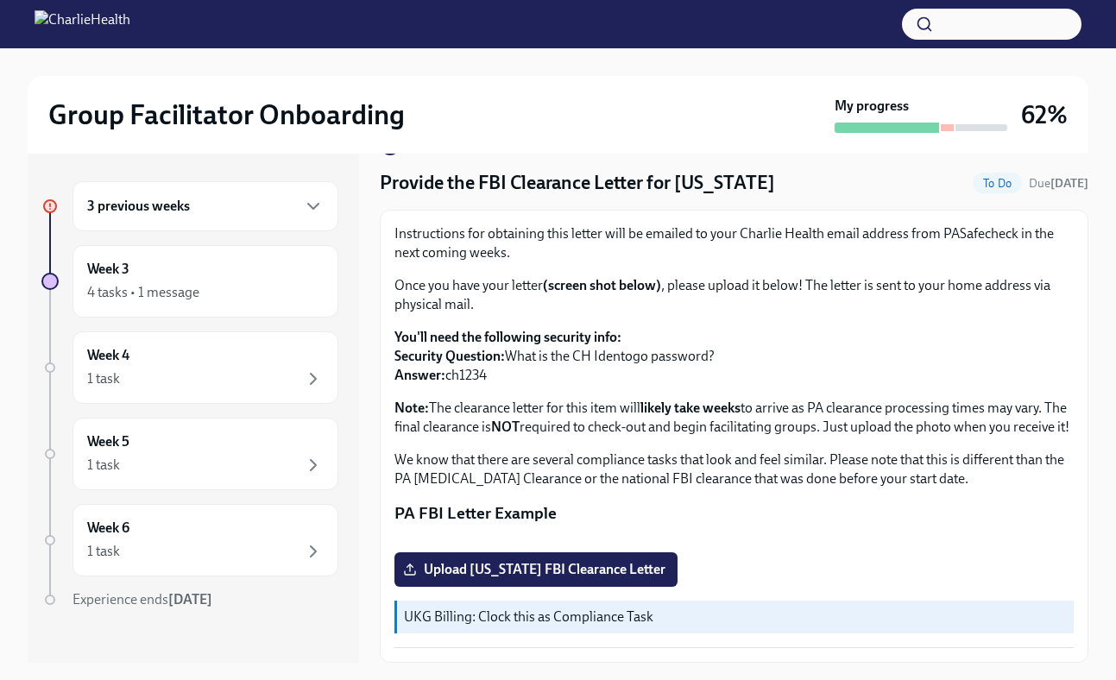
scroll to position [291, 0]
click at [578, 620] on p "UKG Billing: Clock this as Compliance Task" at bounding box center [735, 617] width 663 height 19
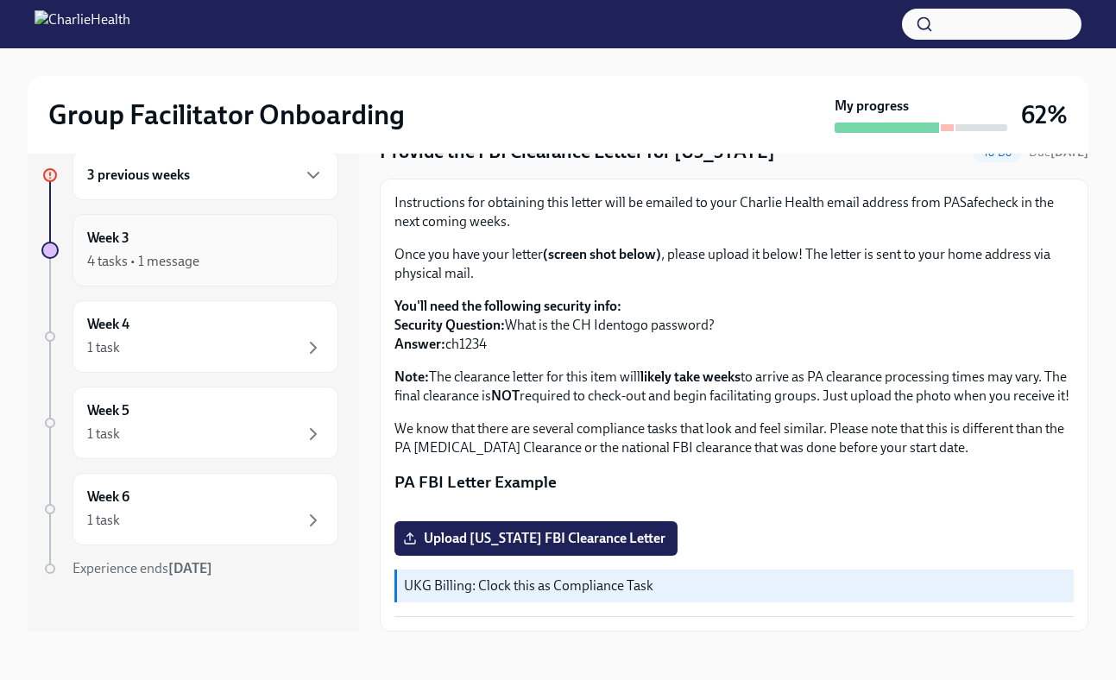
click at [174, 263] on div "4 tasks • 1 message" at bounding box center [143, 261] width 112 height 19
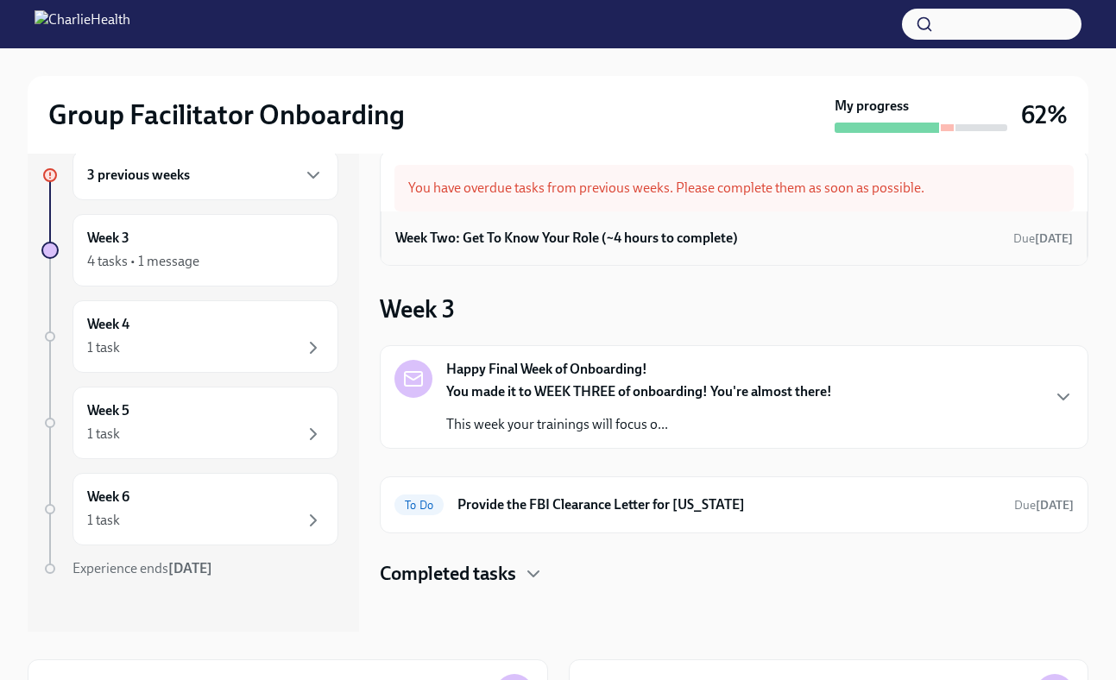
click at [722, 238] on h6 "Week Two: Get To Know Your Role (~4 hours to complete)" at bounding box center [566, 238] width 343 height 19
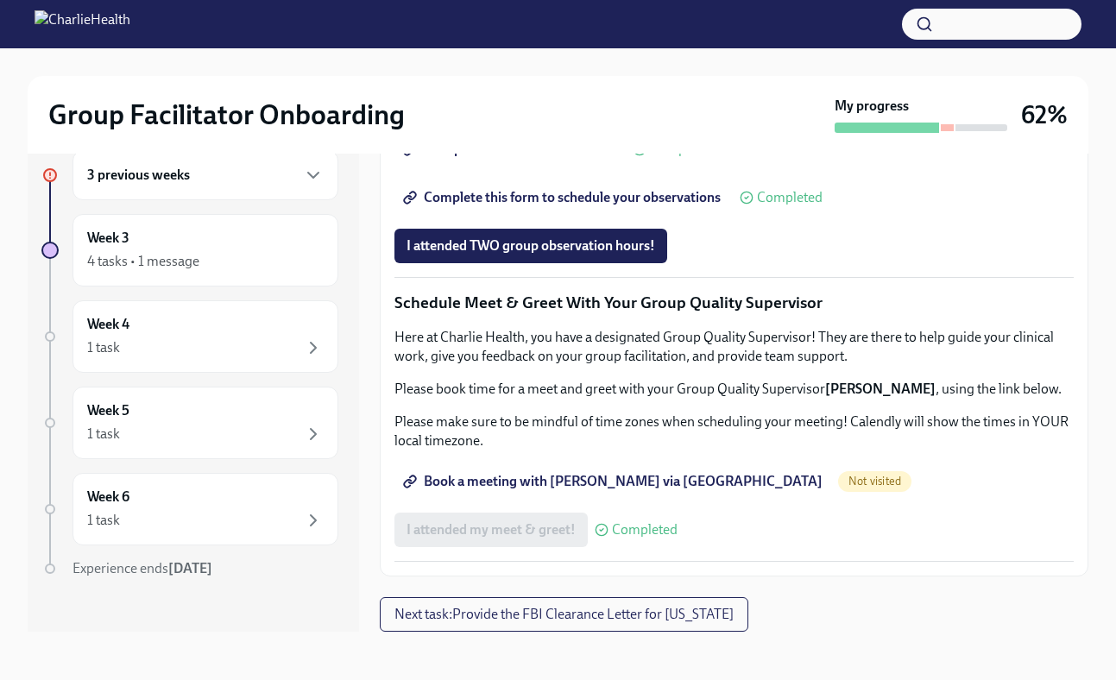
scroll to position [1606, 0]
click at [570, 486] on span "Book a meeting with [PERSON_NAME] via [GEOGRAPHIC_DATA]" at bounding box center [615, 481] width 416 height 17
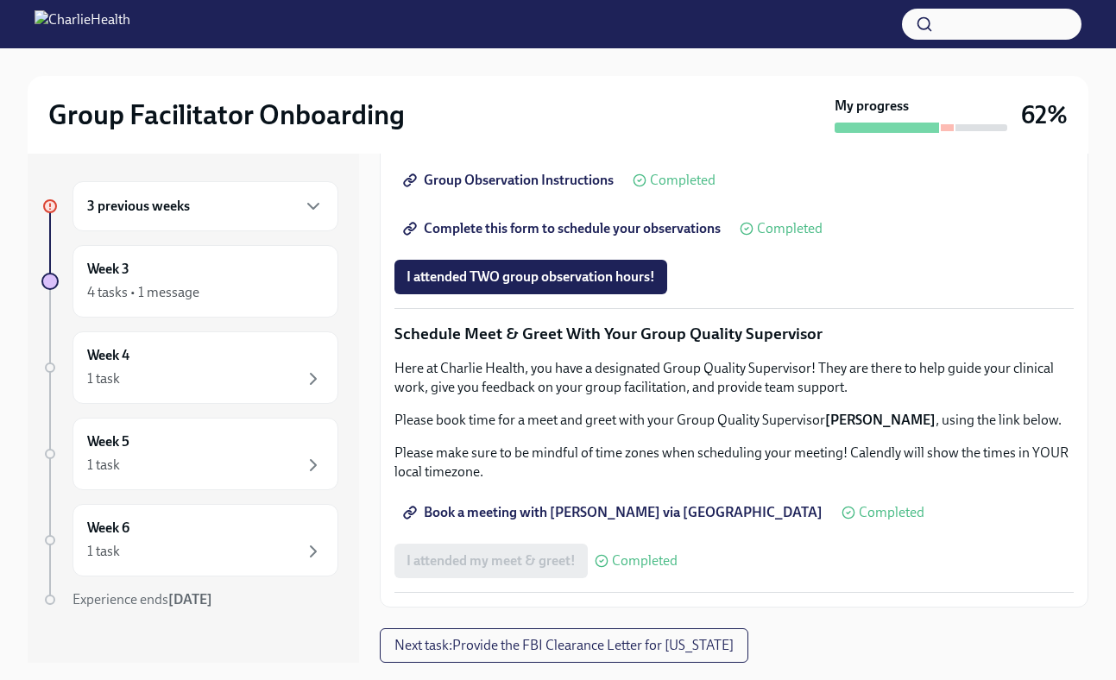
scroll to position [31, 0]
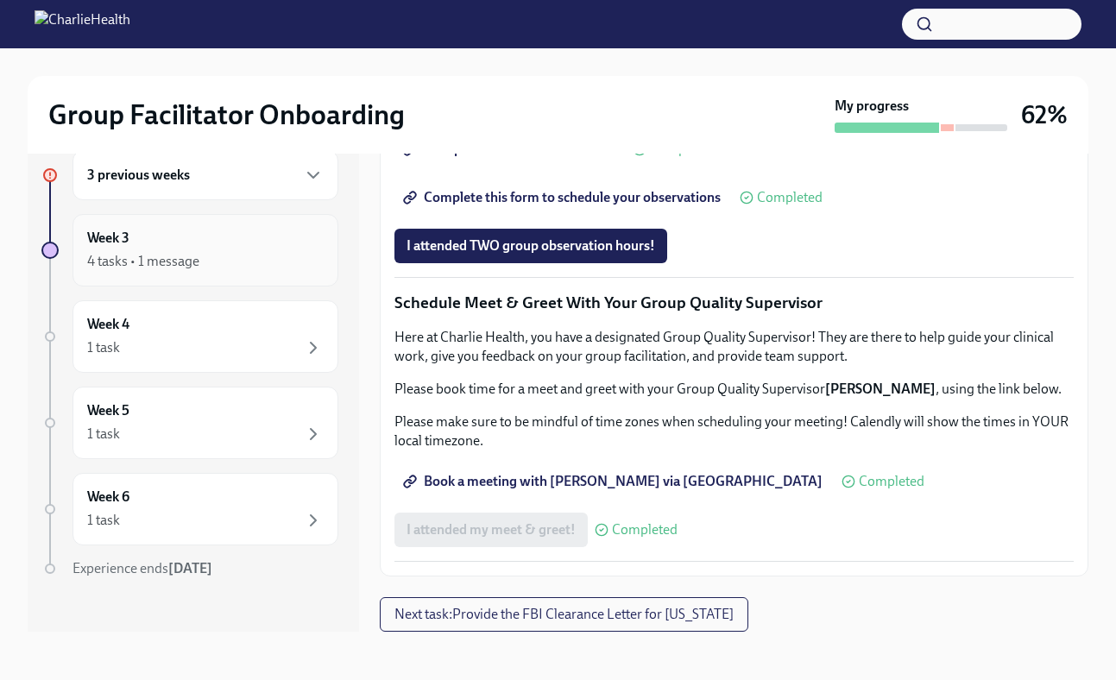
click at [243, 257] on div "4 tasks • 1 message" at bounding box center [205, 261] width 237 height 21
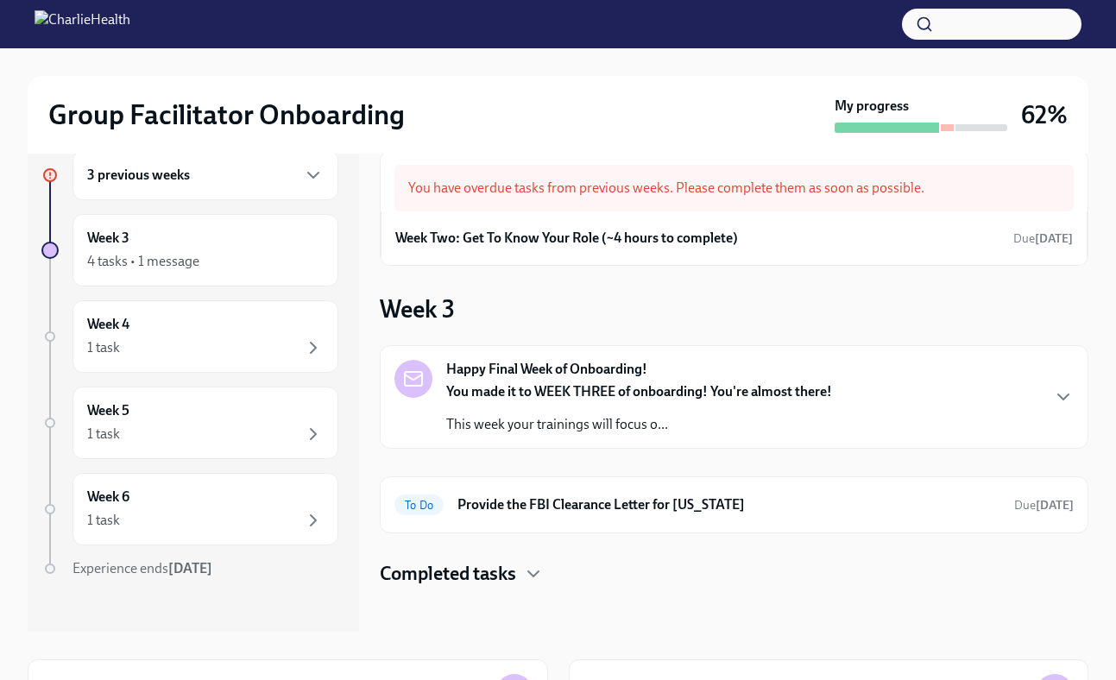
click at [673, 391] on strong "You made it to WEEK THREE of onboarding! You're almost there!" at bounding box center [639, 391] width 386 height 16
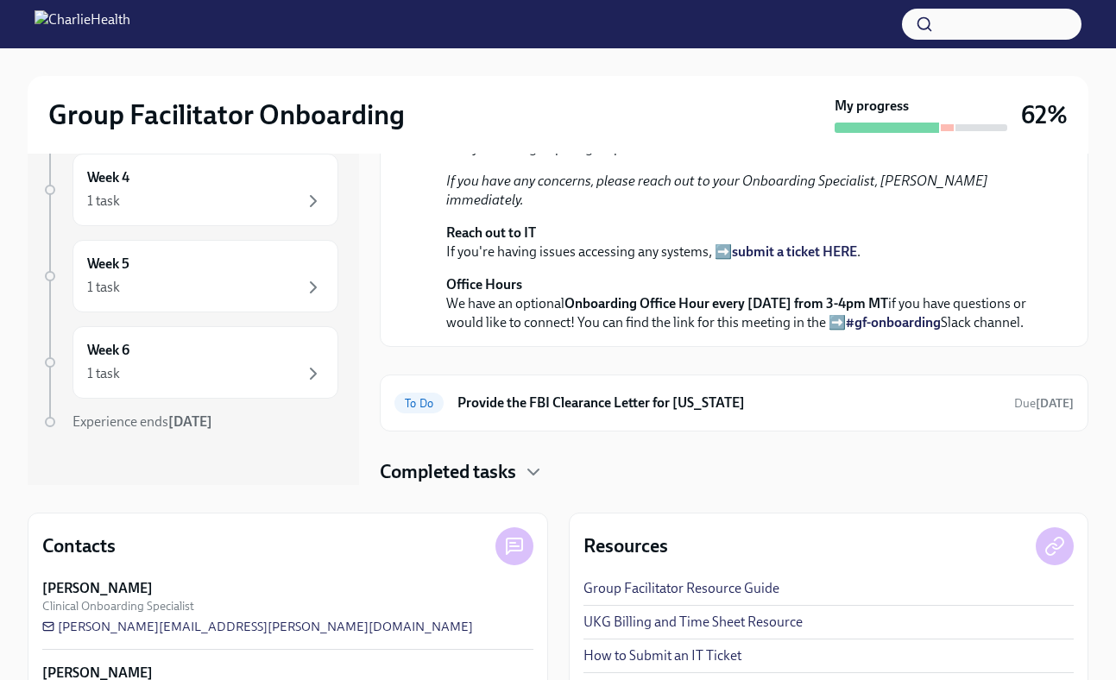
scroll to position [253, 0]
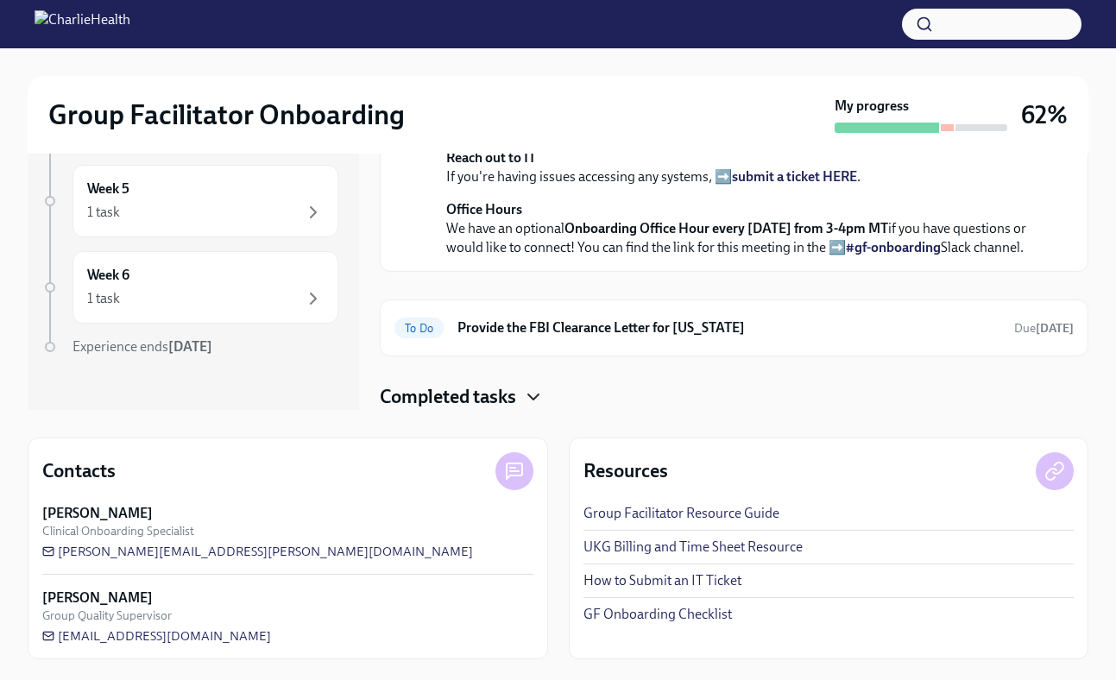
click at [540, 400] on icon "button" at bounding box center [533, 397] width 21 height 21
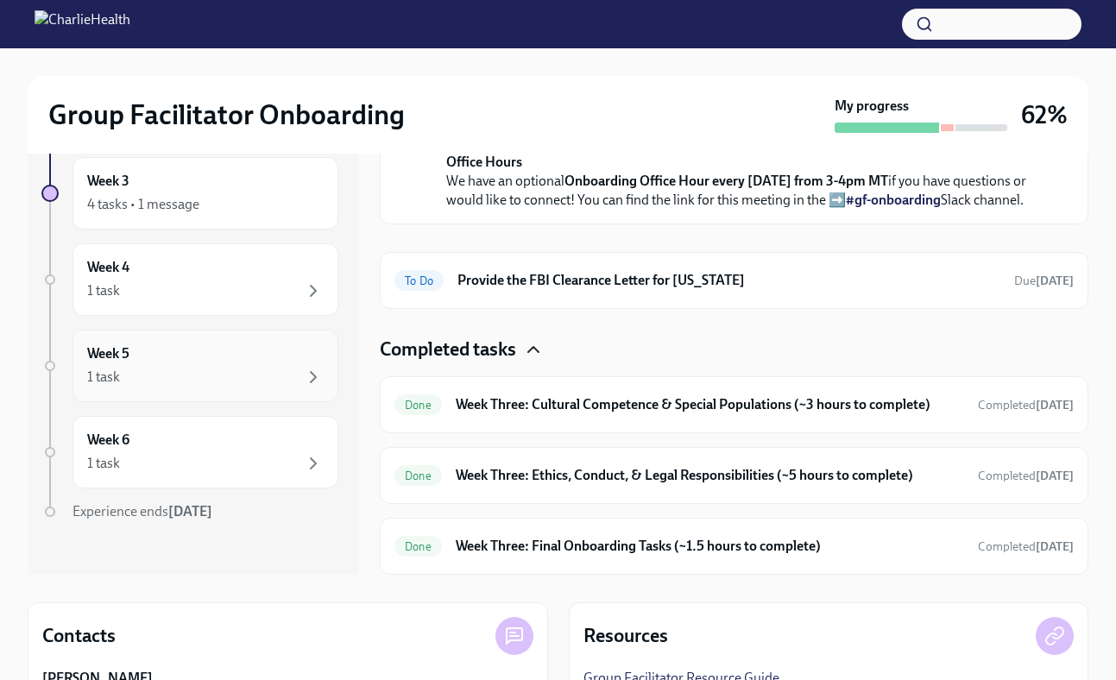
scroll to position [87, 0]
click at [252, 301] on div "1 task" at bounding box center [205, 291] width 237 height 21
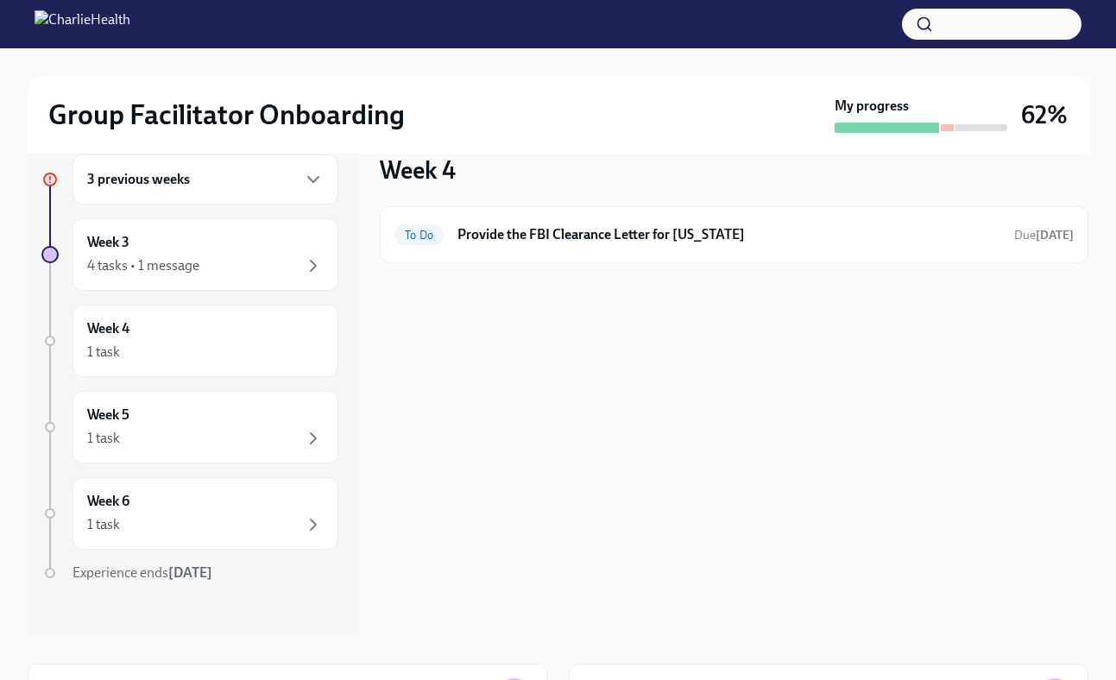
scroll to position [22, 0]
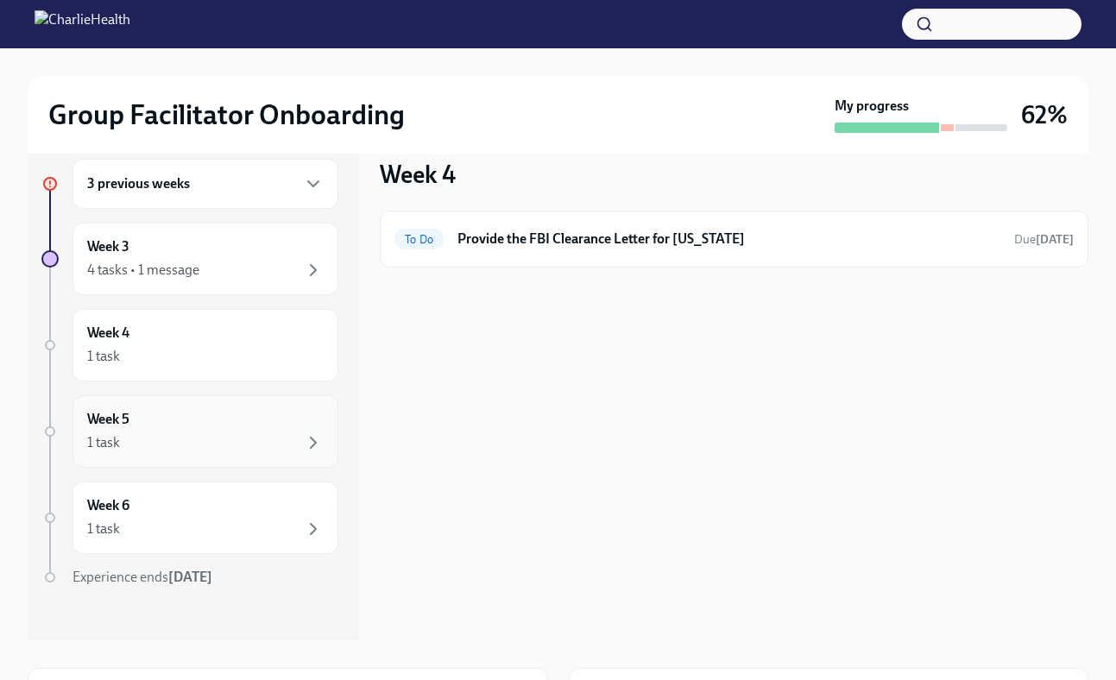
click at [188, 423] on div "Week 5 1 task" at bounding box center [205, 431] width 237 height 43
click at [226, 499] on div "Week 6 1 task" at bounding box center [205, 517] width 237 height 43
click at [163, 257] on div "Week 3 4 tasks • 1 message" at bounding box center [205, 258] width 237 height 43
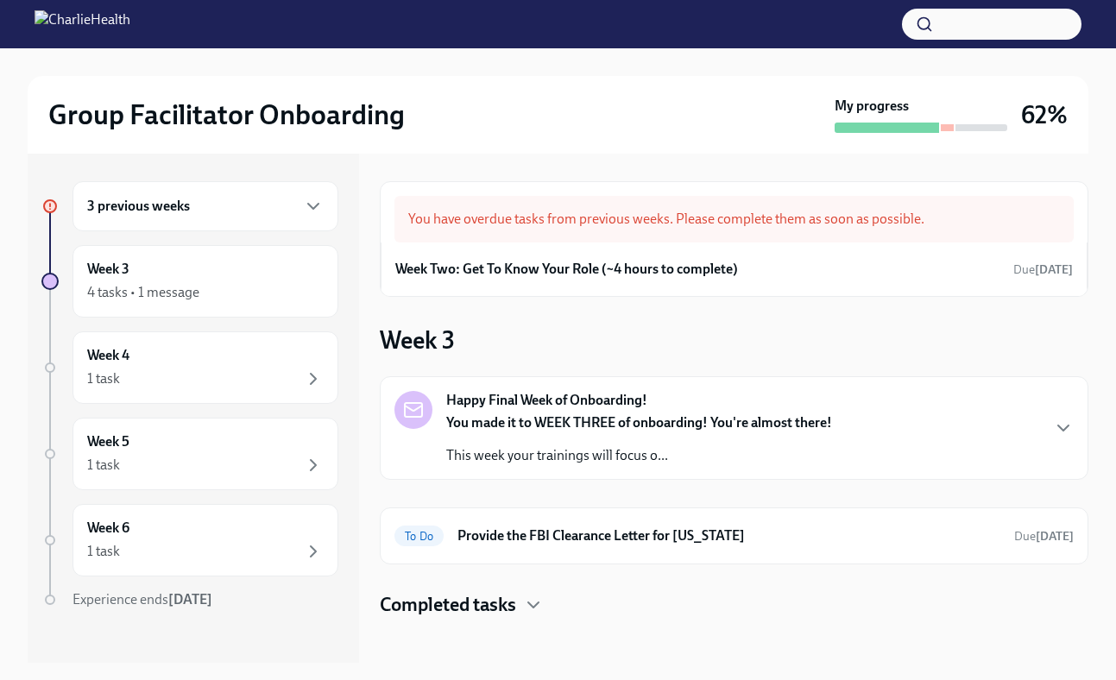
click at [550, 220] on div "You have overdue tasks from previous weeks. Please complete them as soon as pos…" at bounding box center [734, 219] width 679 height 47
click at [210, 265] on div "Week 3 4 tasks • 1 message" at bounding box center [205, 281] width 237 height 43
click at [231, 224] on div "3 previous weeks" at bounding box center [206, 206] width 266 height 50
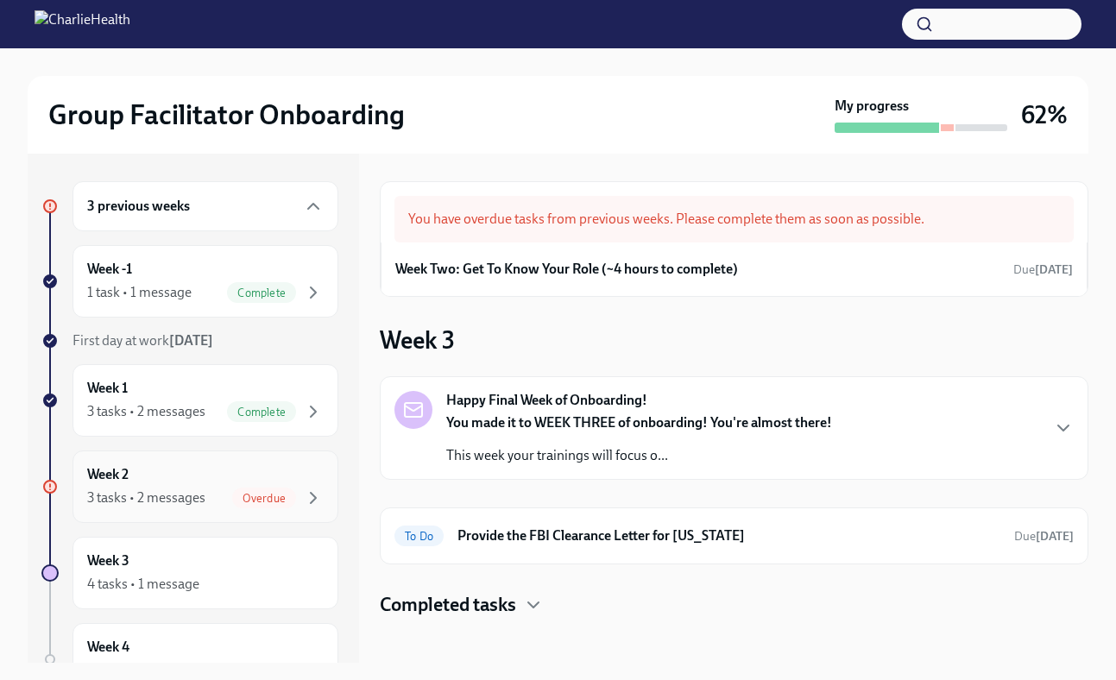
click at [278, 479] on div "Week 2 3 tasks • 2 messages Overdue" at bounding box center [205, 486] width 237 height 43
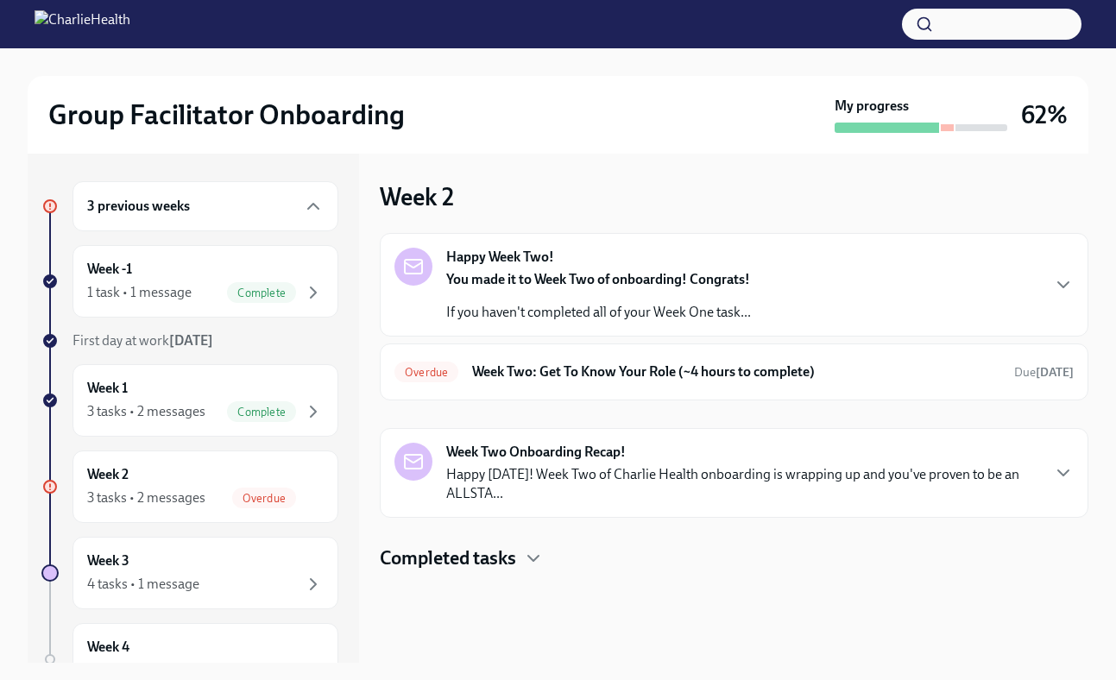
click at [605, 294] on div "You made it to Week Two of onboarding! Congrats! If you haven't completed all o…" at bounding box center [598, 296] width 305 height 52
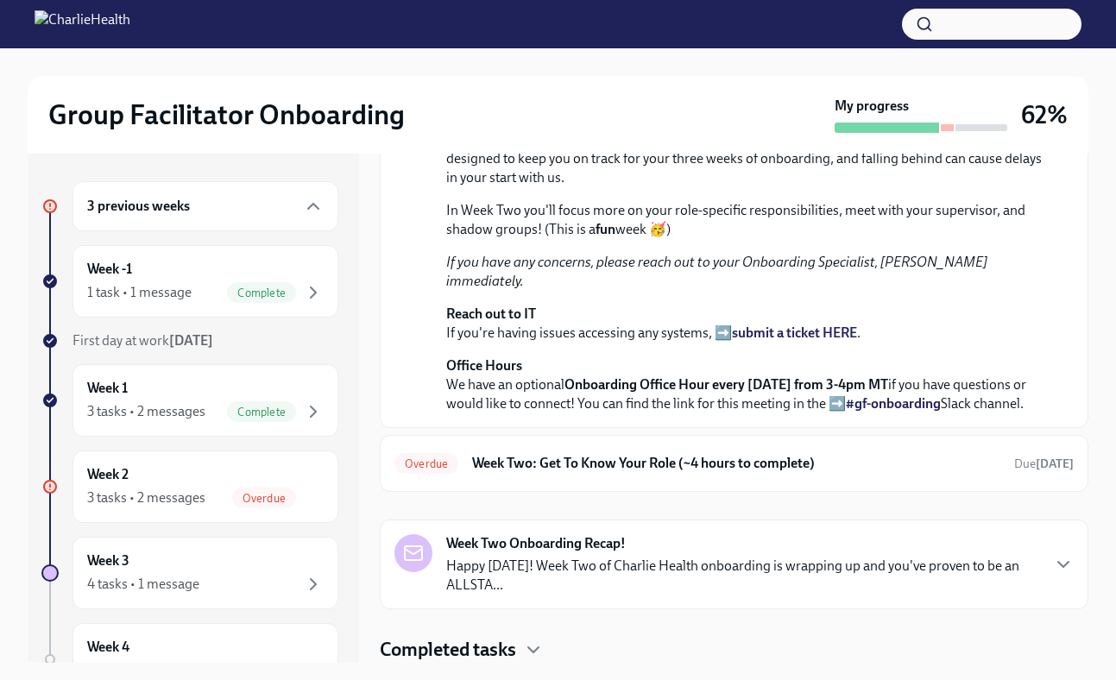
scroll to position [510, 0]
click at [642, 464] on h6 "Week Two: Get To Know Your Role (~4 hours to complete)" at bounding box center [736, 463] width 528 height 19
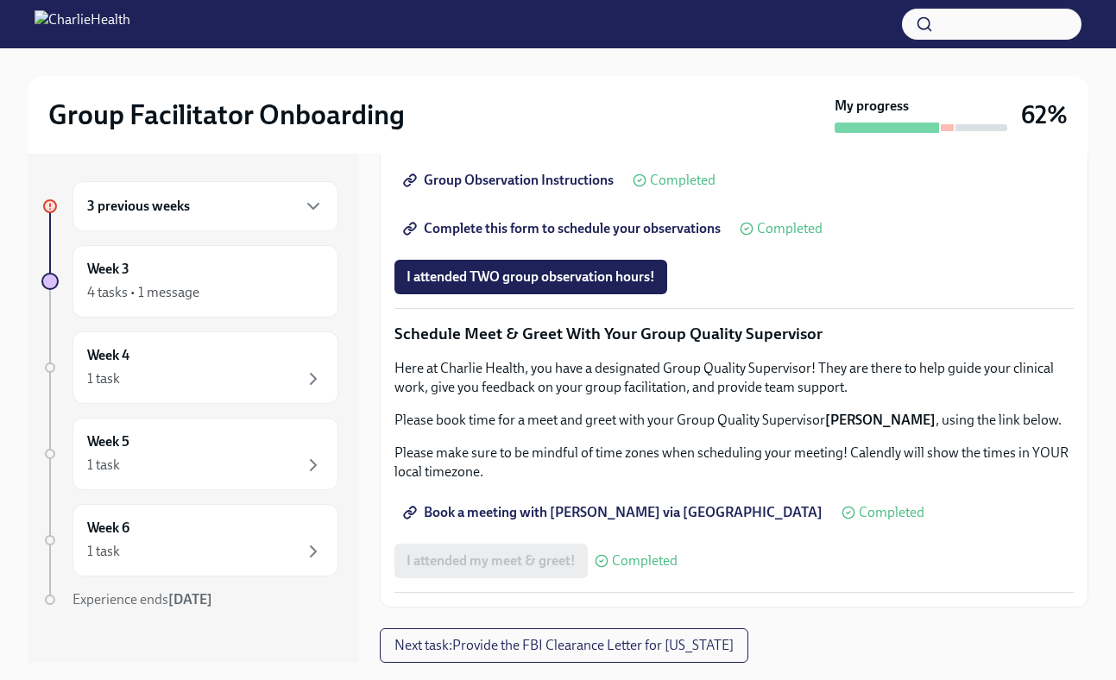
scroll to position [1611, 0]
click at [662, 647] on span "Next task : Provide the FBI Clearance Letter for [US_STATE]" at bounding box center [564, 645] width 339 height 17
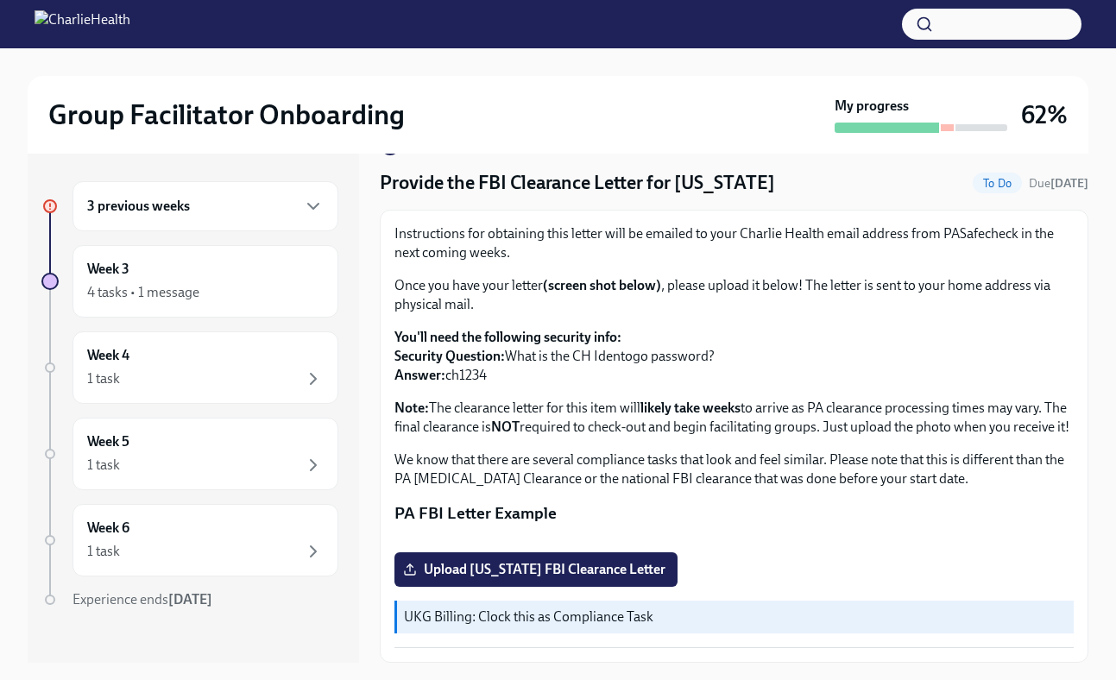
scroll to position [291, 0]
click at [584, 615] on p "UKG Billing: Clock this as Compliance Task" at bounding box center [735, 617] width 663 height 19
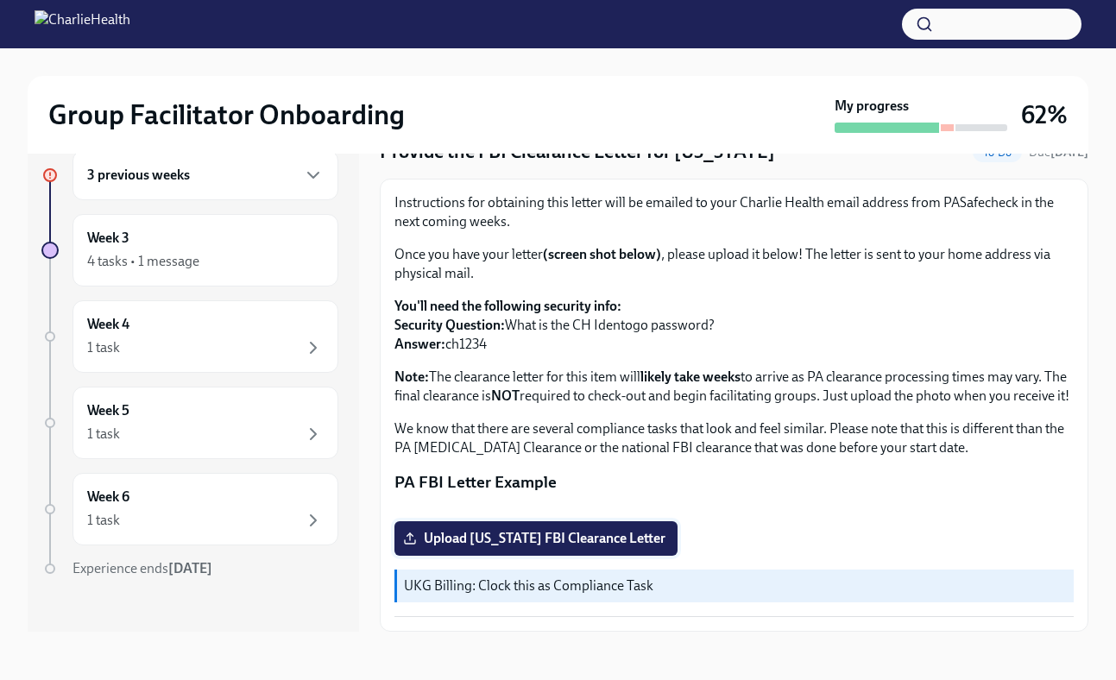
click at [583, 541] on span "Upload [US_STATE] FBI Clearance Letter" at bounding box center [536, 538] width 259 height 17
click at [0, 0] on input "Upload [US_STATE] FBI Clearance Letter" at bounding box center [0, 0] width 0 height 0
click at [642, 533] on span "Upload [US_STATE] FBI Clearance Letter" at bounding box center [536, 538] width 259 height 17
click at [0, 0] on input "Upload [US_STATE] FBI Clearance Letter" at bounding box center [0, 0] width 0 height 0
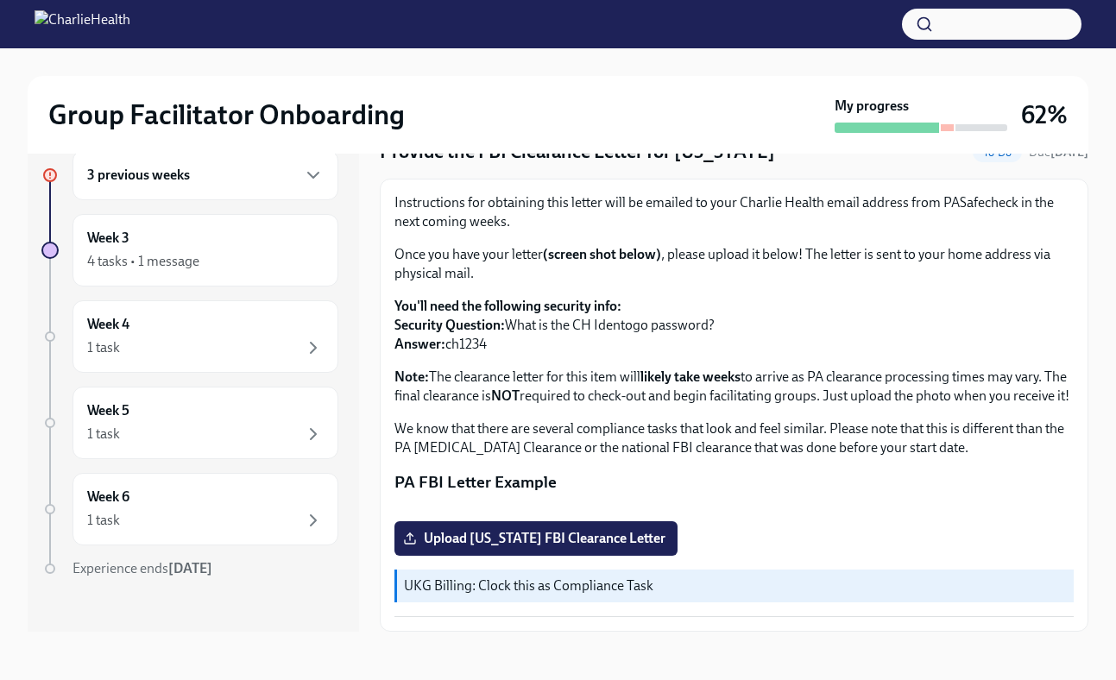
click at [891, 129] on div at bounding box center [887, 128] width 104 height 10
click at [956, 129] on div at bounding box center [982, 127] width 52 height 7
click at [988, 127] on div at bounding box center [982, 127] width 52 height 7
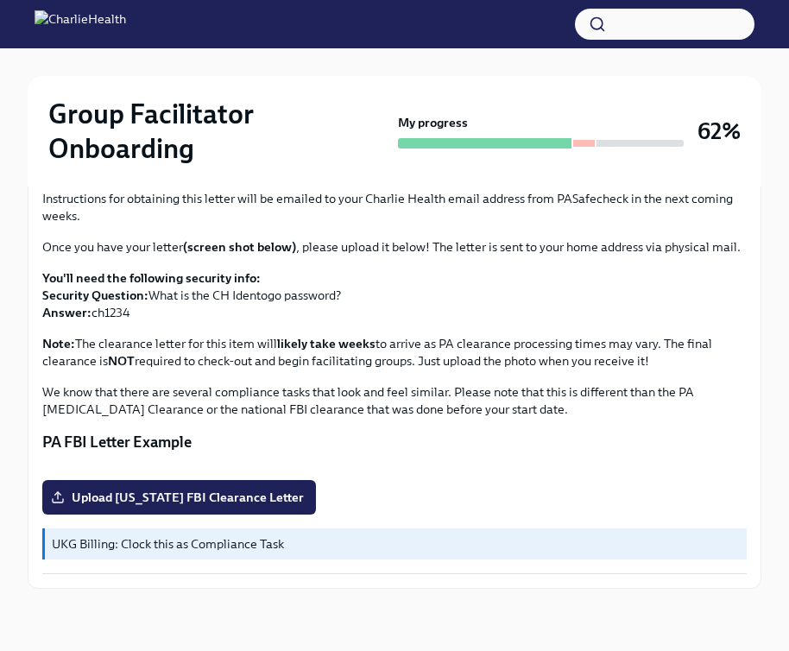
scroll to position [455, 0]
click at [291, 548] on p "UKG Billing: Clock this as Compliance Task" at bounding box center [396, 543] width 688 height 17
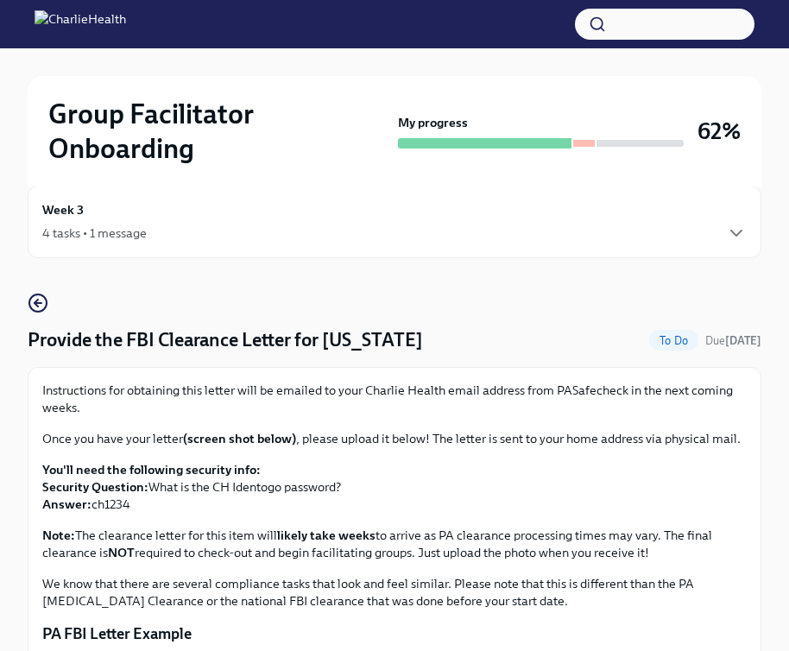
scroll to position [0, 0]
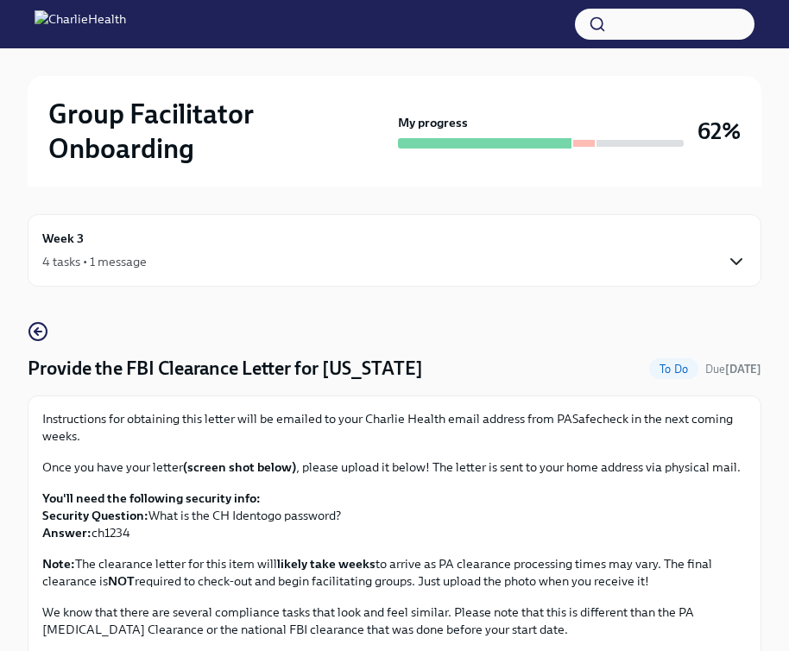
click at [726, 254] on icon "button" at bounding box center [736, 261] width 21 height 21
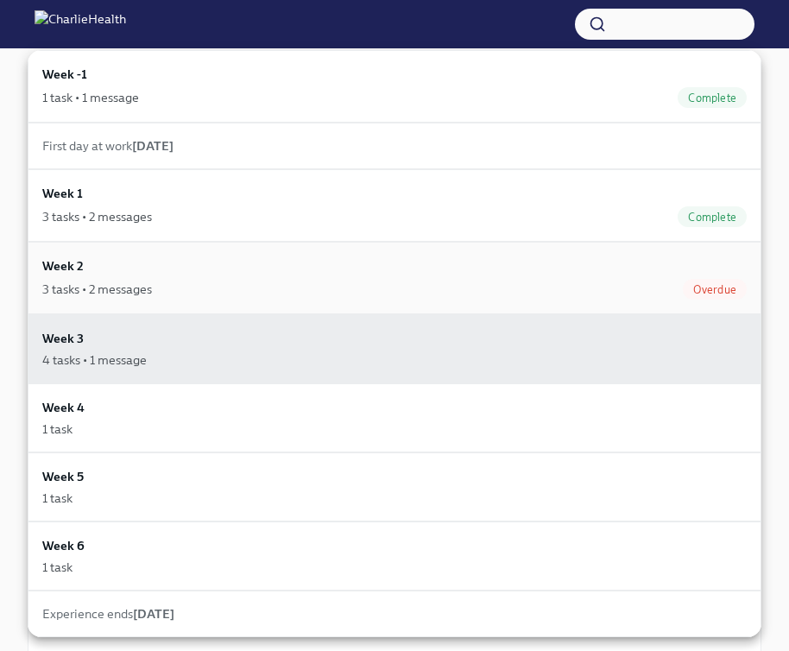
click at [175, 287] on div "3 tasks • 2 messages Overdue" at bounding box center [394, 289] width 704 height 21
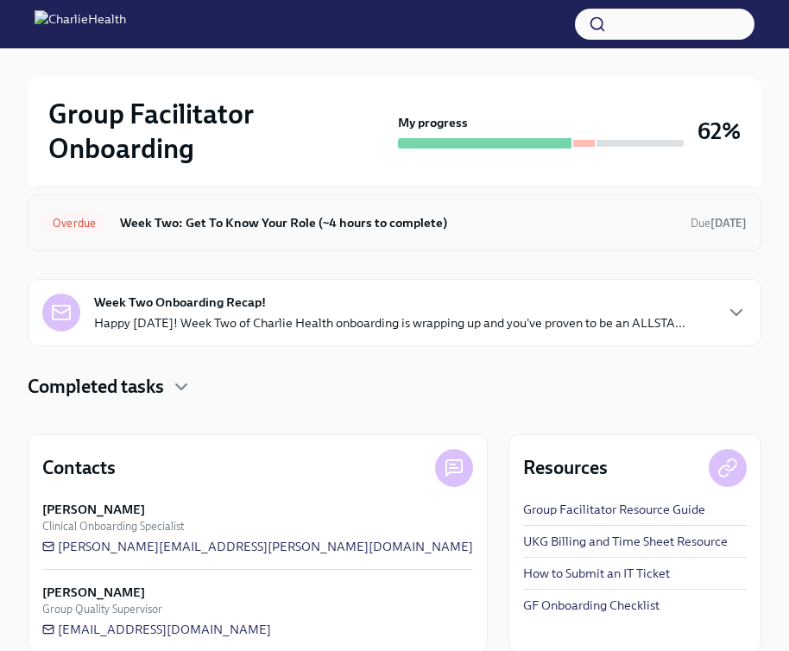
scroll to position [313, 0]
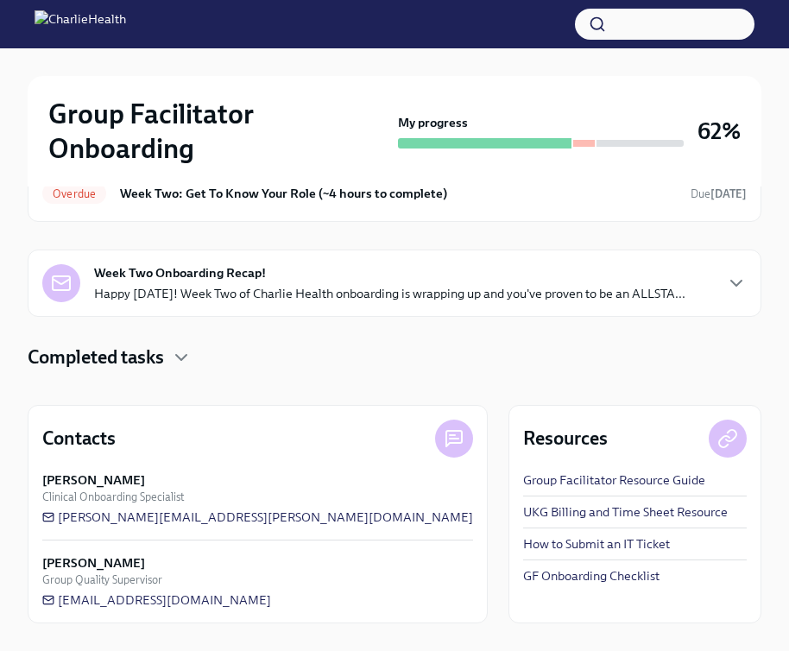
click at [344, 274] on div "Week Two Onboarding Recap! Happy [DATE]! Week Two of Charlie Health onboarding …" at bounding box center [389, 283] width 591 height 38
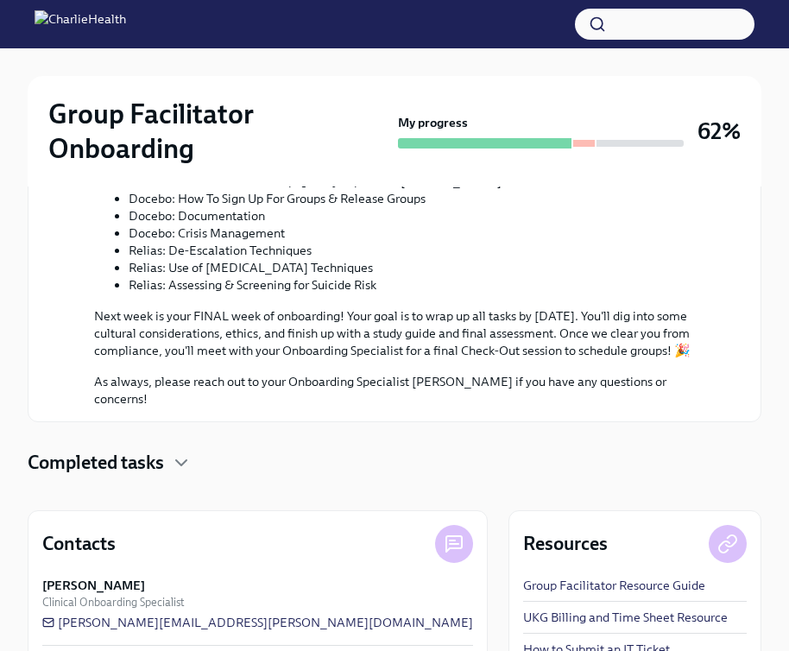
scroll to position [1099, 0]
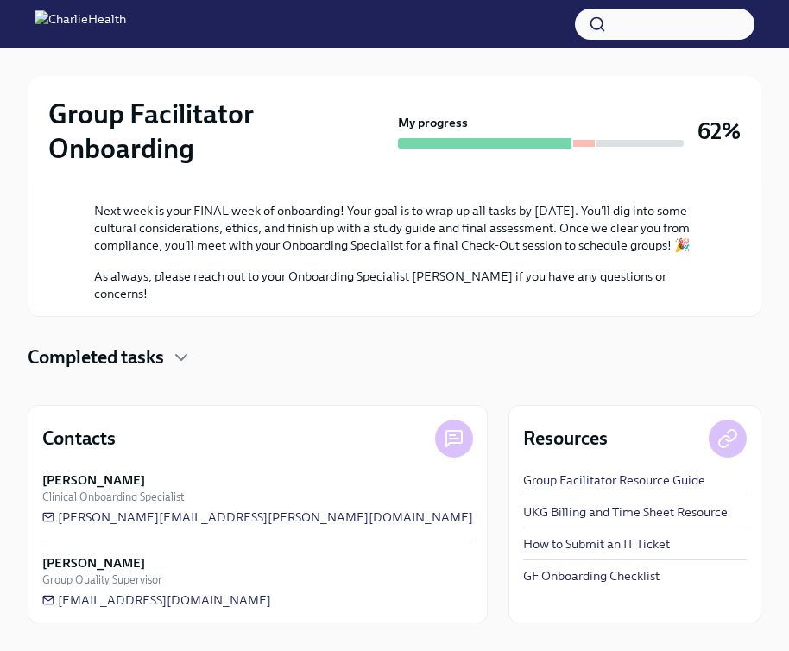
click at [160, 363] on h4 "Completed tasks" at bounding box center [96, 357] width 136 height 26
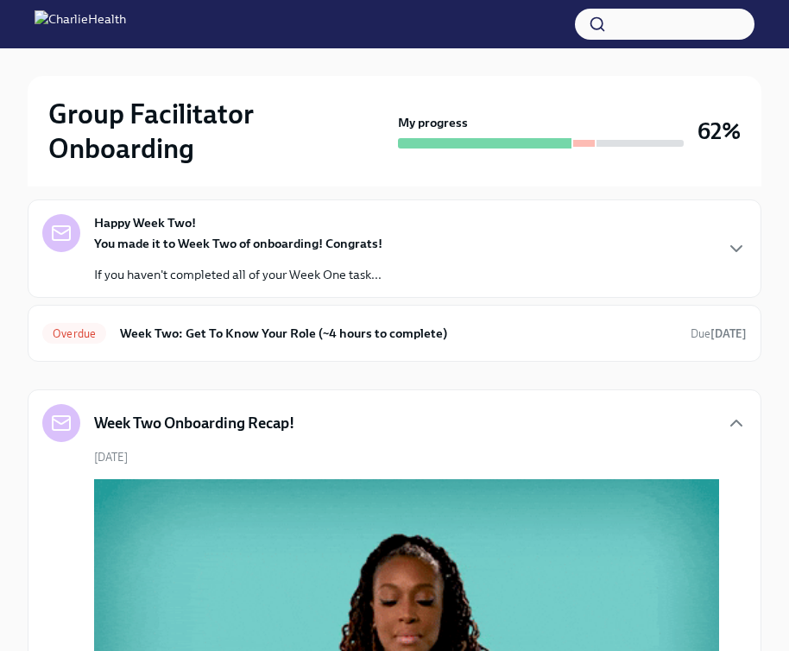
scroll to position [50, 0]
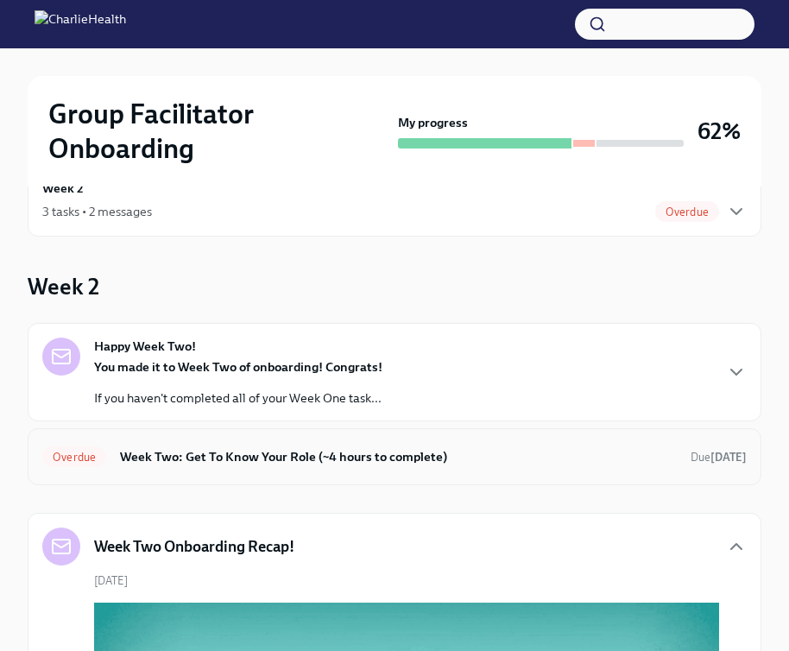
click at [433, 448] on h6 "Week Two: Get To Know Your Role (~4 hours to complete)" at bounding box center [398, 456] width 557 height 19
